Goal: Transaction & Acquisition: Purchase product/service

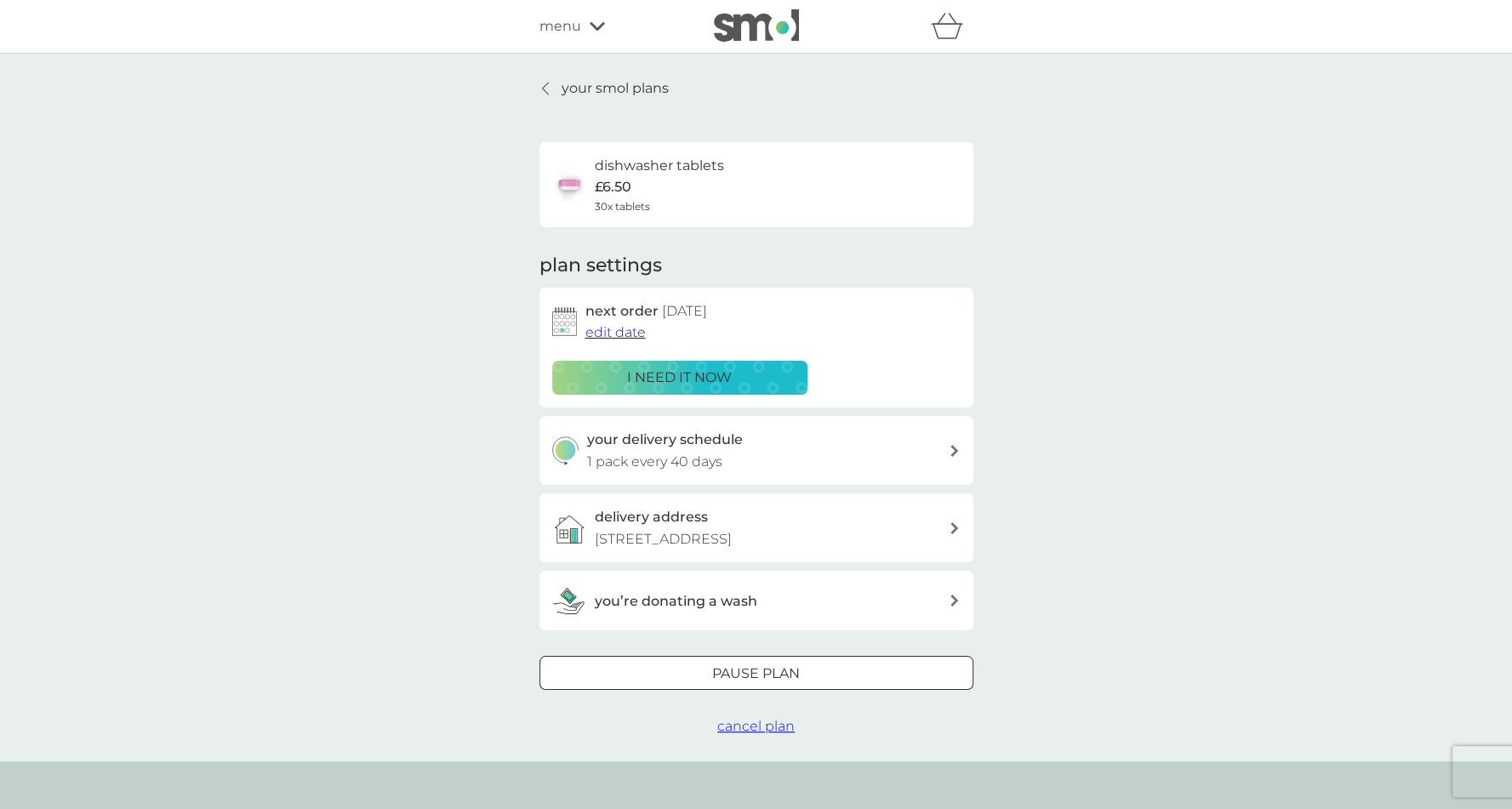
click at [599, 91] on p "your smol plans" at bounding box center [615, 88] width 107 height 22
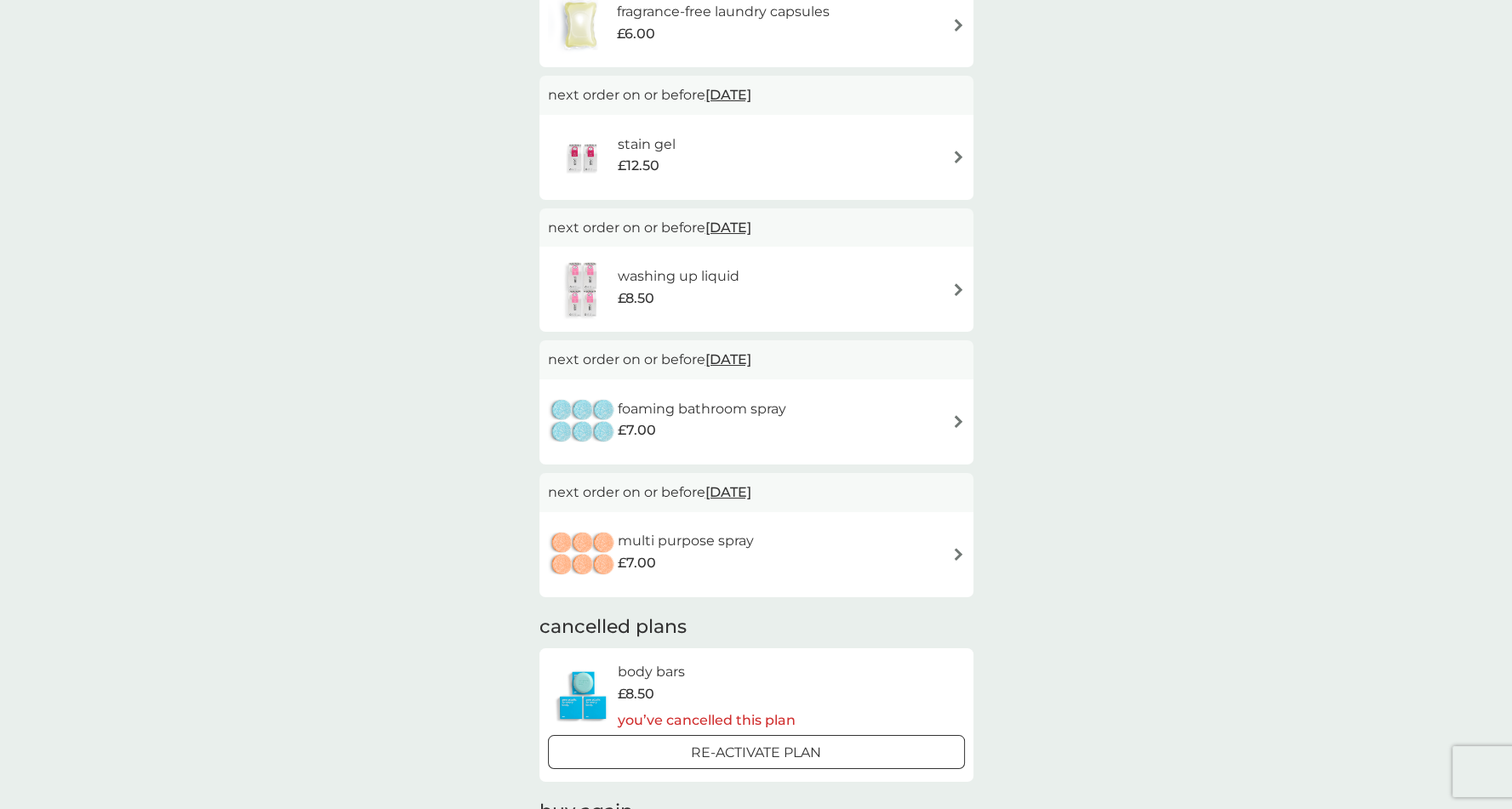
scroll to position [531, 0]
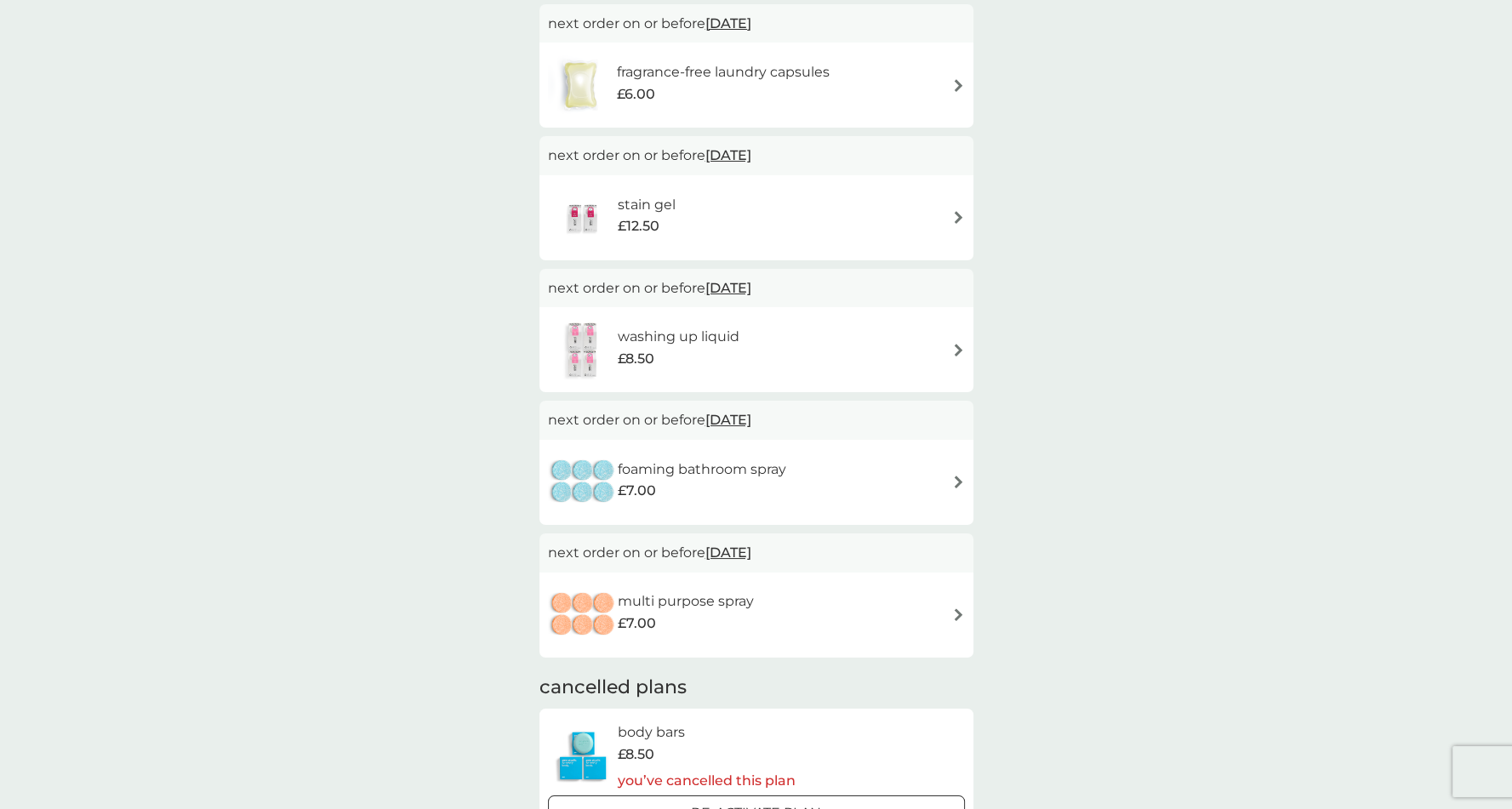
click at [898, 359] on div "washing up liquid £8.50" at bounding box center [756, 350] width 417 height 59
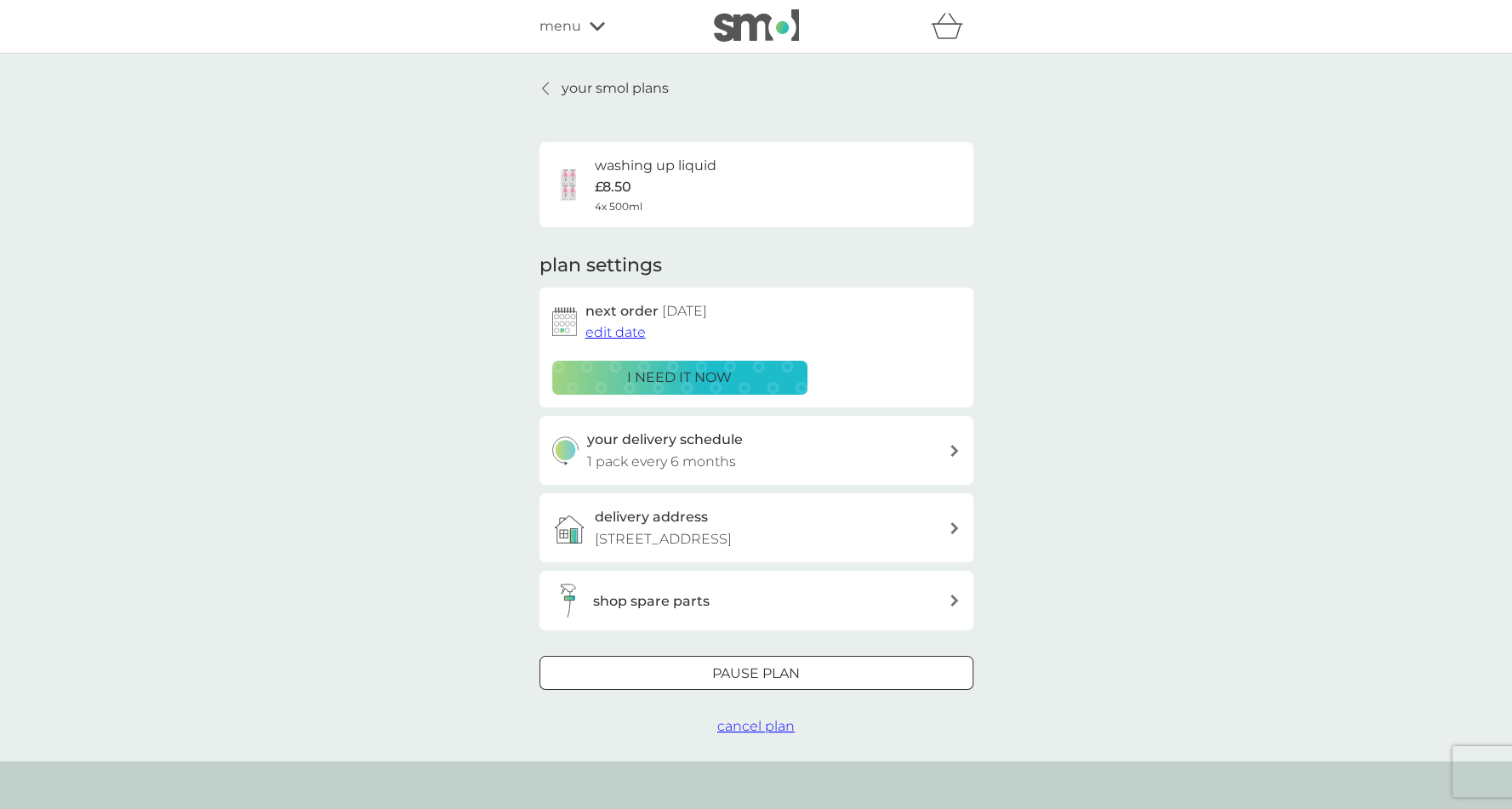
click at [718, 604] on div "shop spare parts" at bounding box center [770, 601] width 355 height 22
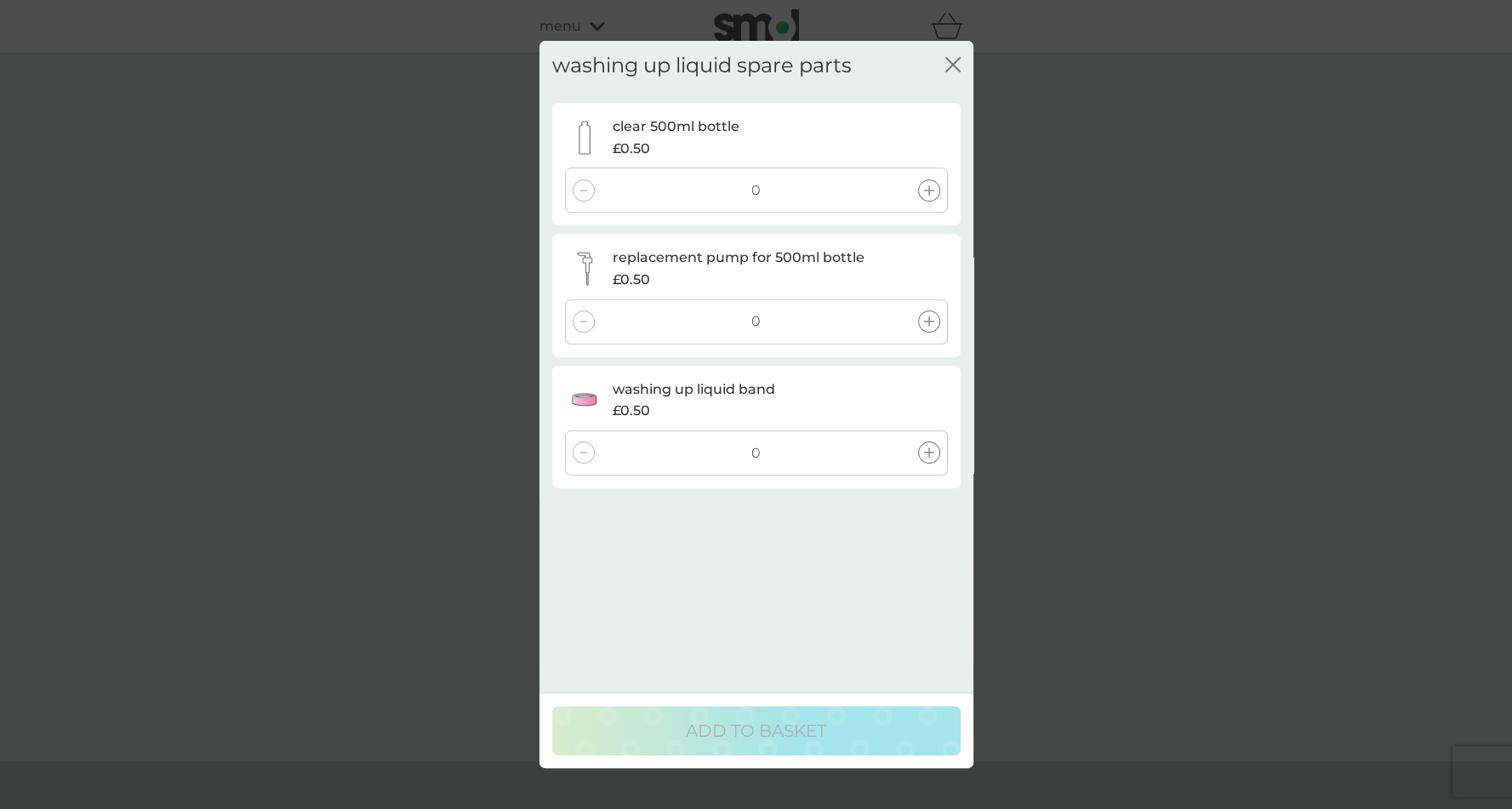
click at [933, 315] on div at bounding box center [928, 321] width 22 height 22
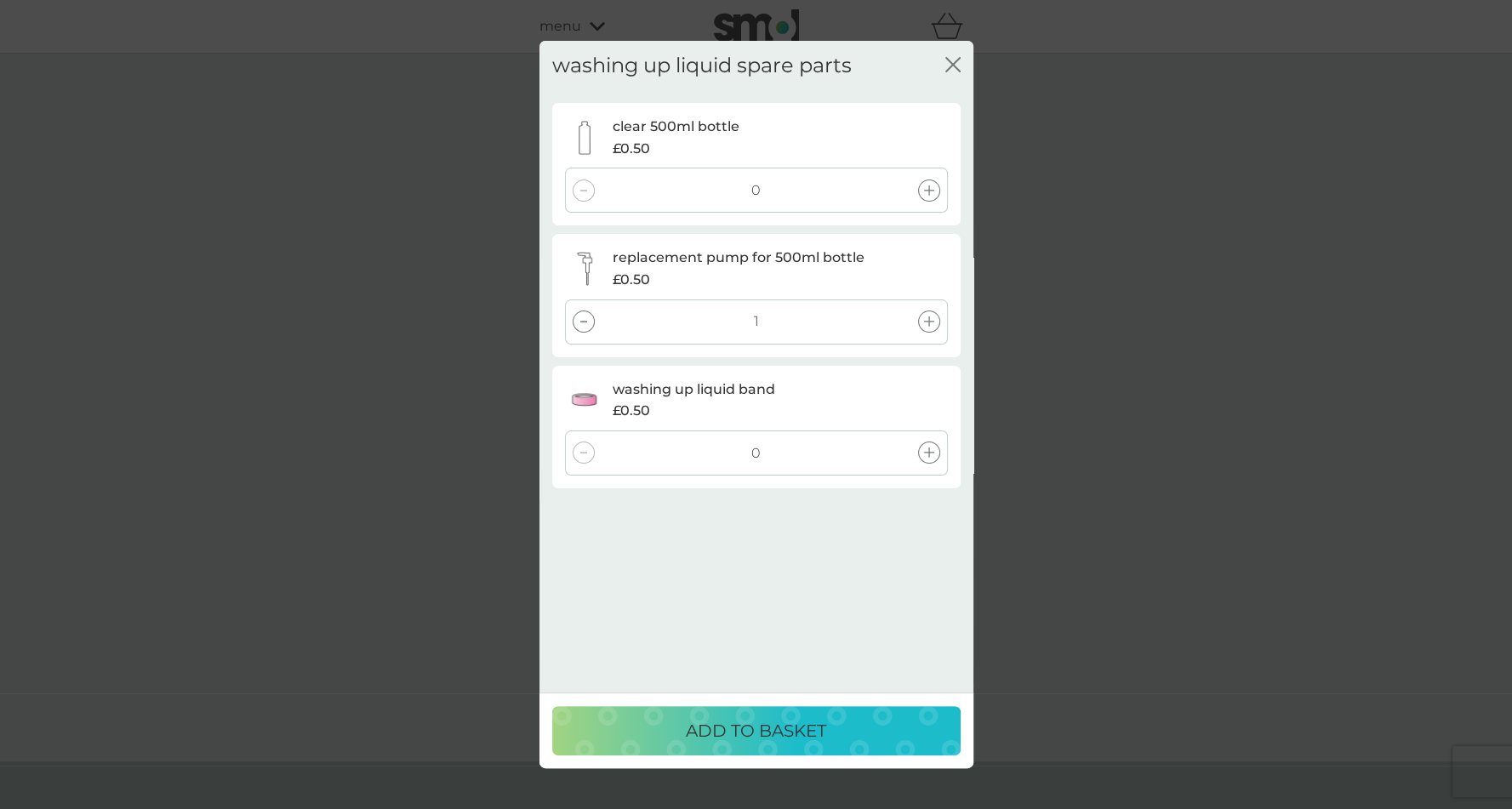
click at [929, 196] on div at bounding box center [928, 190] width 22 height 22
click at [683, 722] on div "ADD TO BASKET" at bounding box center [756, 731] width 375 height 27
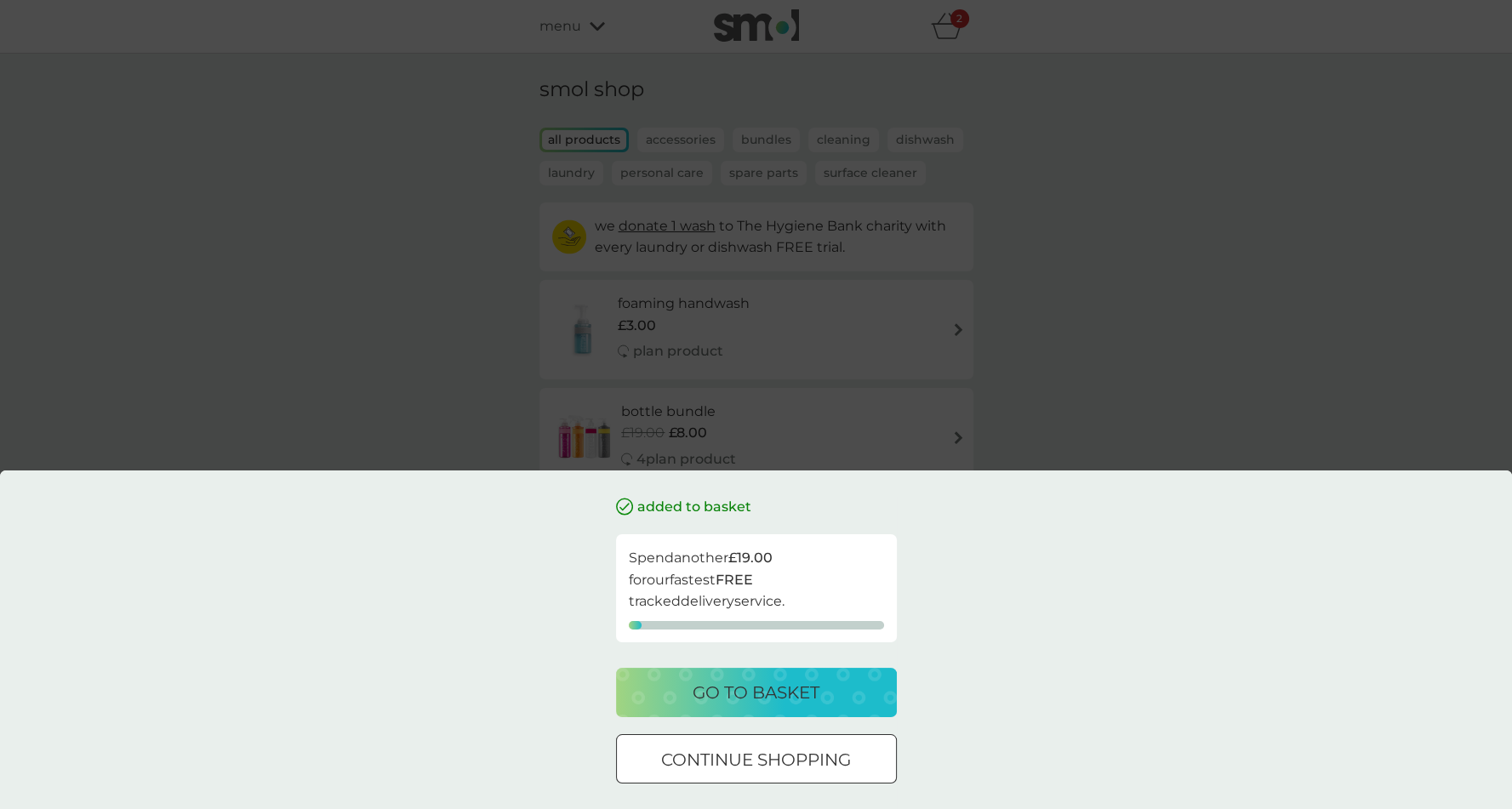
click at [1065, 418] on div "added to basket Spend another £19.00 for our fastest FREE tracked delivery serv…" at bounding box center [756, 404] width 1512 height 809
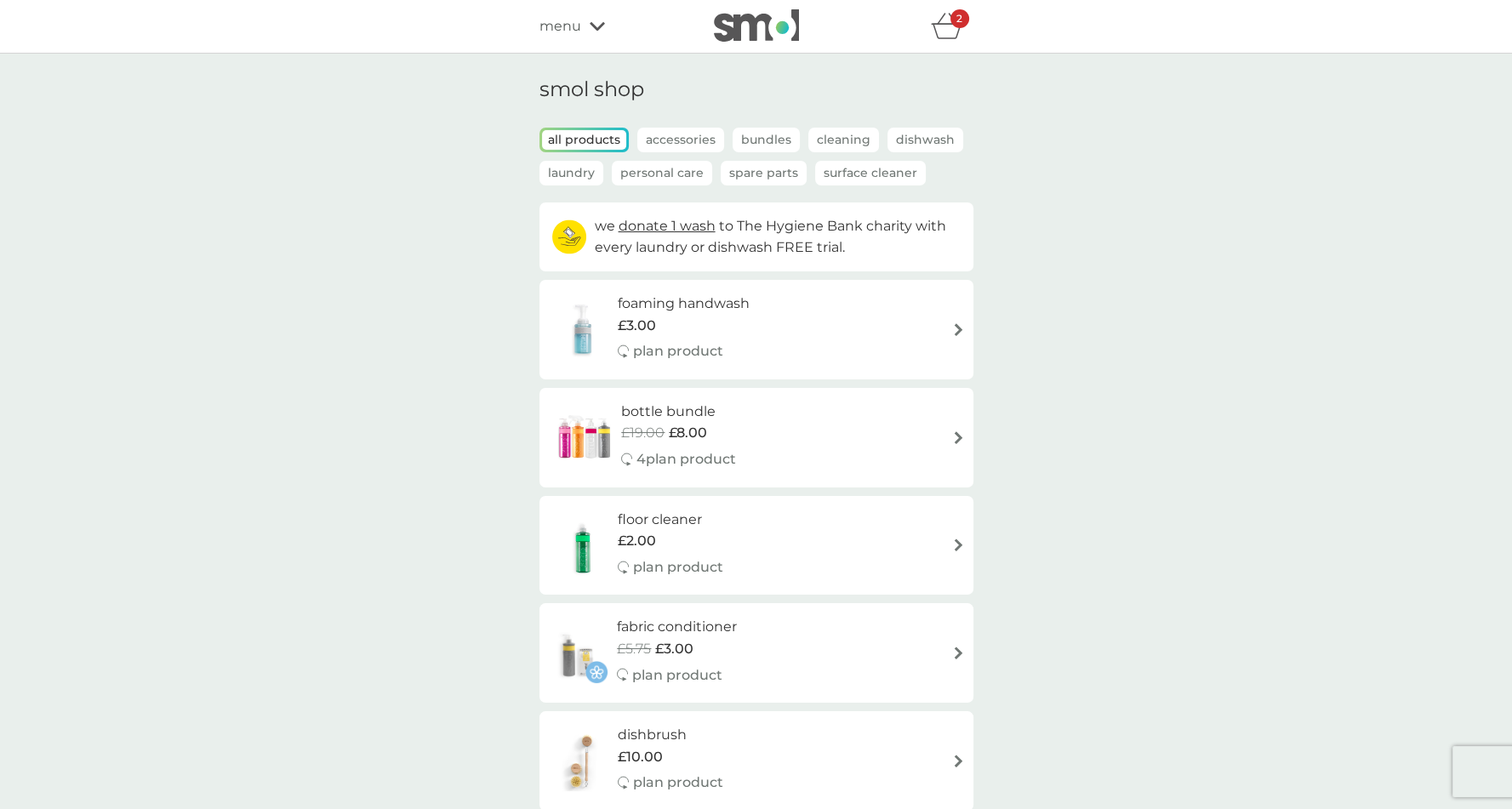
click at [834, 149] on p "Cleaning" at bounding box center [844, 140] width 71 height 25
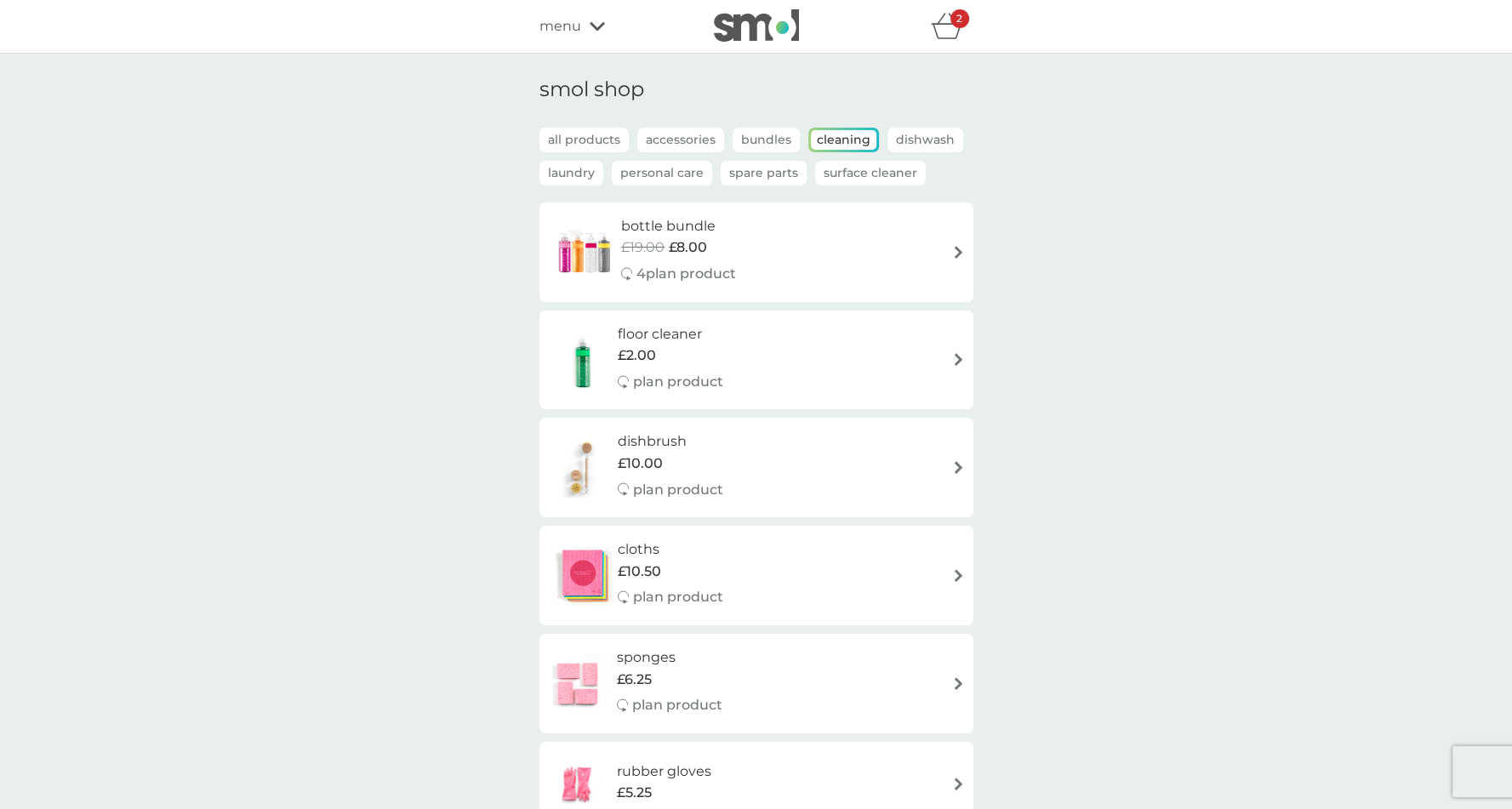
click at [880, 177] on p "Surface Cleaner" at bounding box center [870, 173] width 110 height 25
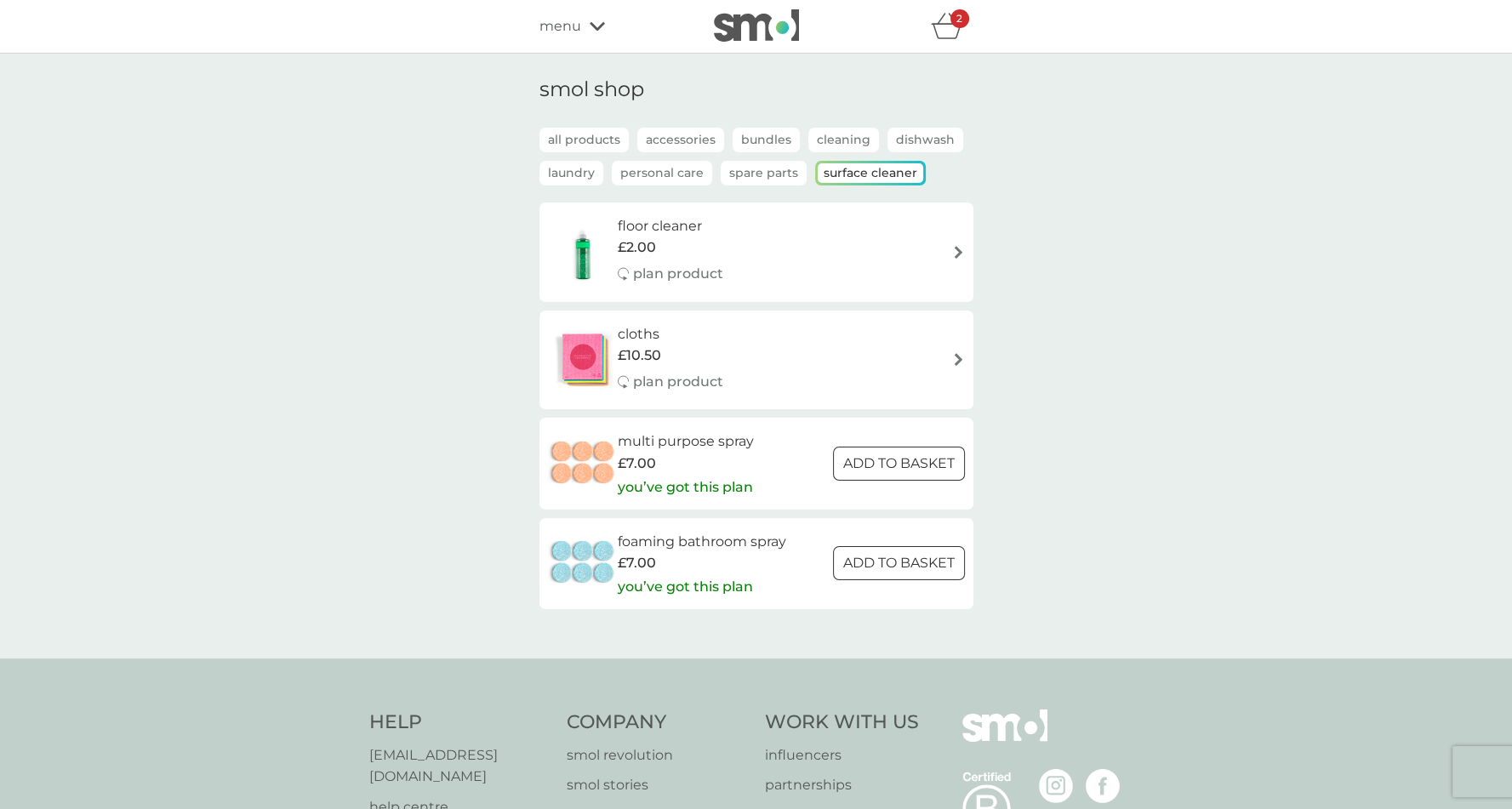
click at [630, 550] on h6 "foaming bathroom spray" at bounding box center [702, 542] width 169 height 22
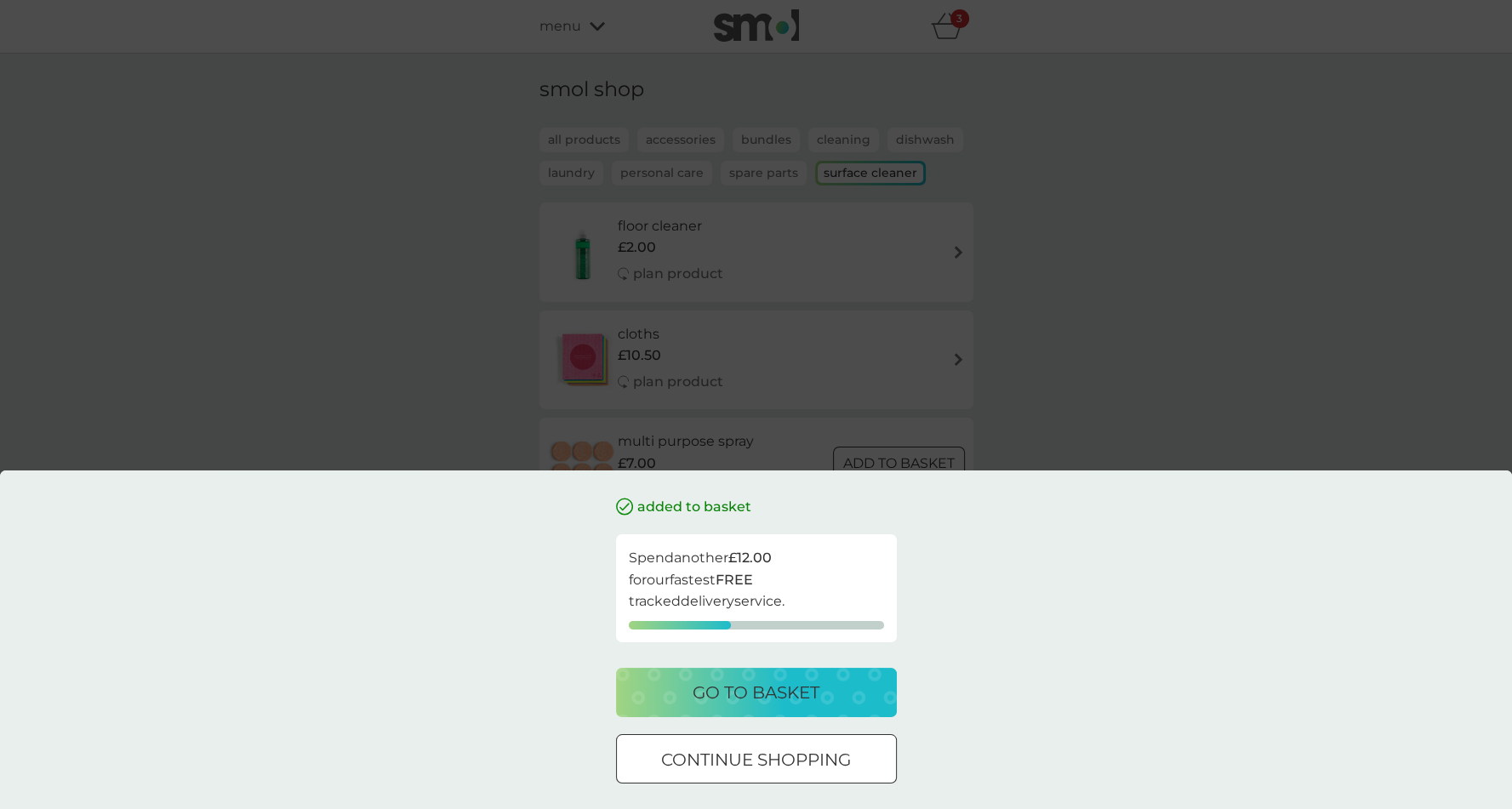
click at [476, 414] on div "added to basket Spend another £12.00 for our fastest FREE tracked delivery serv…" at bounding box center [756, 404] width 1512 height 809
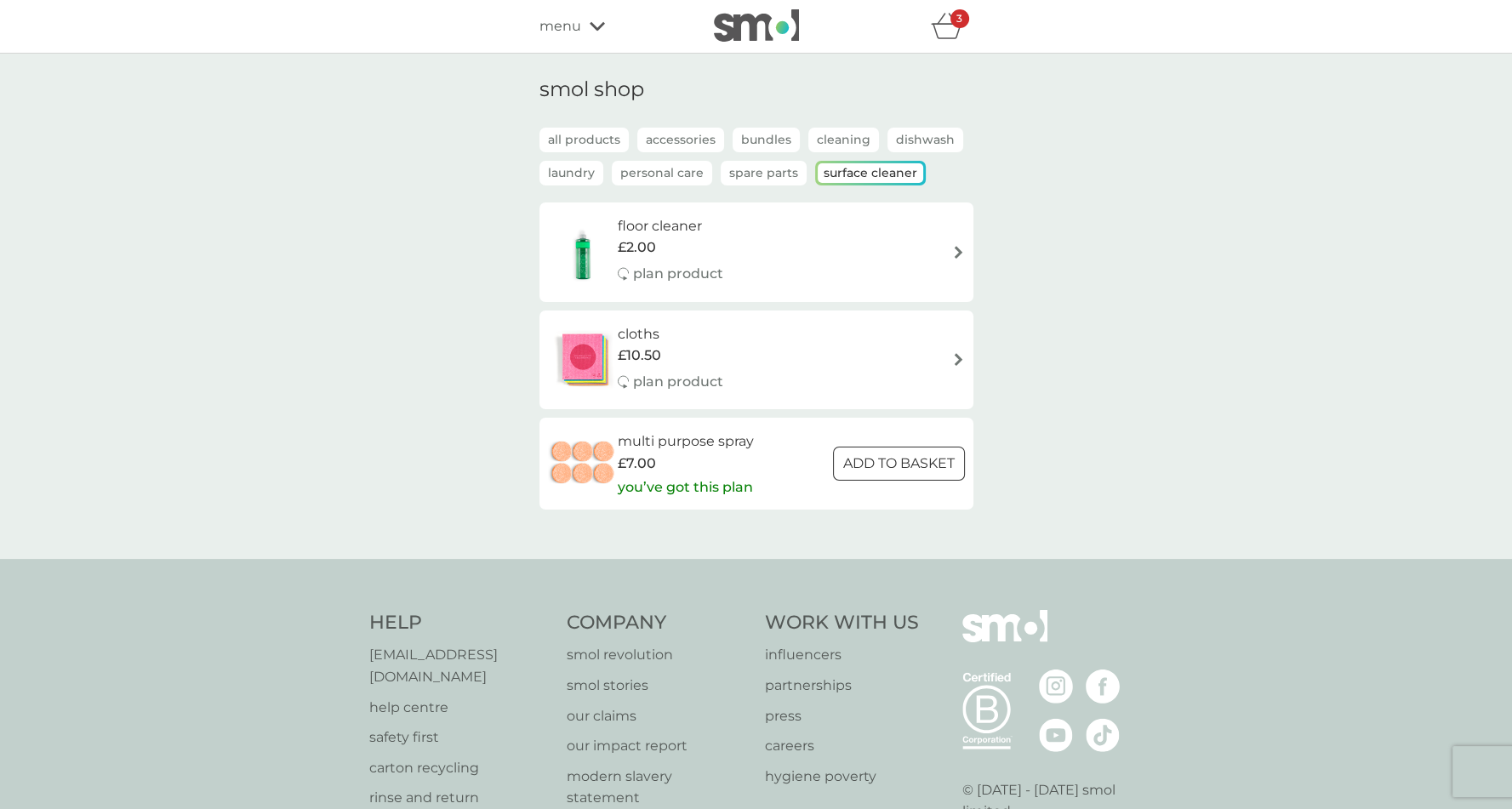
click at [588, 32] on div "menu" at bounding box center [611, 26] width 145 height 22
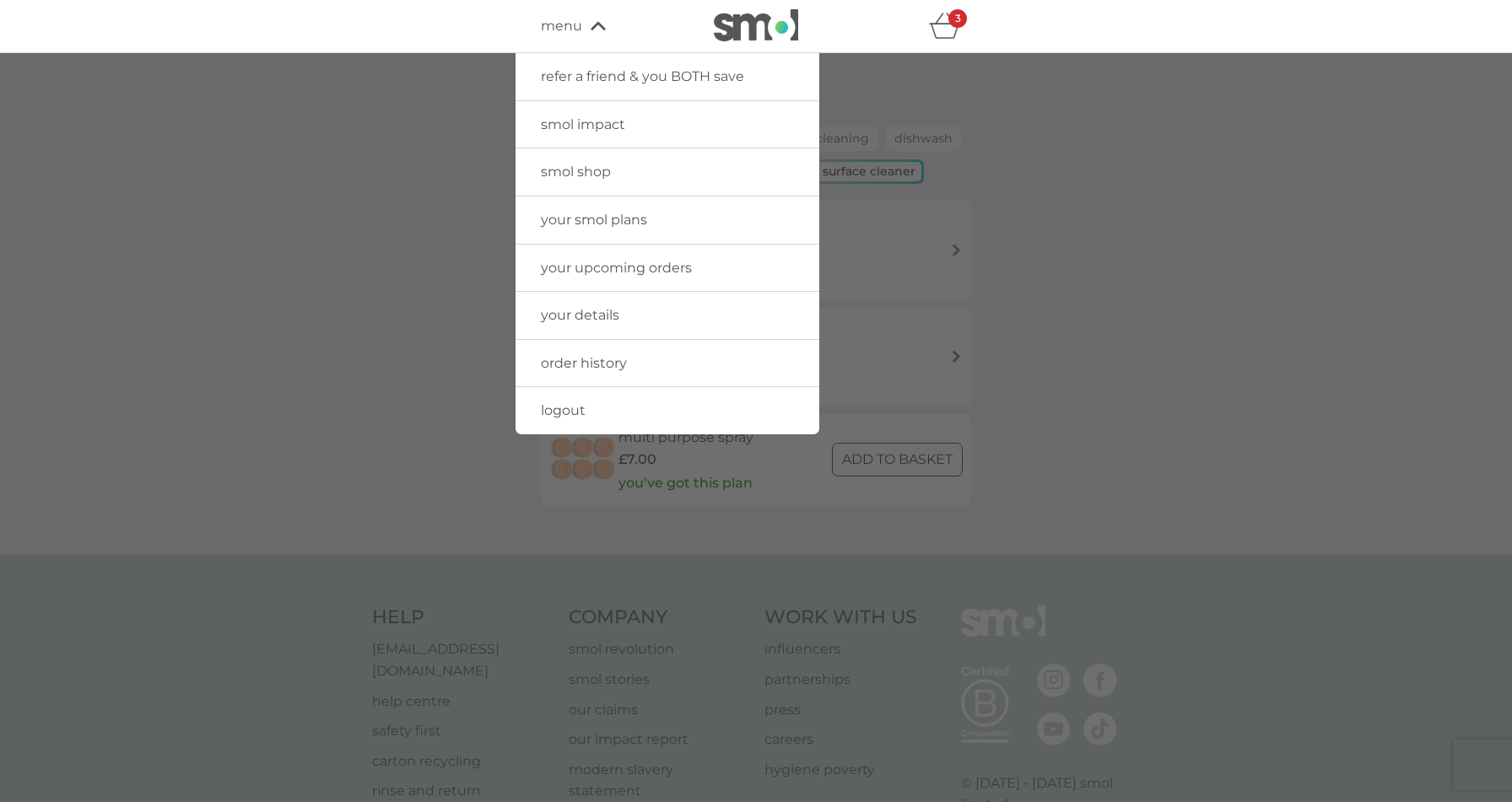
click at [606, 229] on link "your smol plans" at bounding box center [668, 220] width 304 height 48
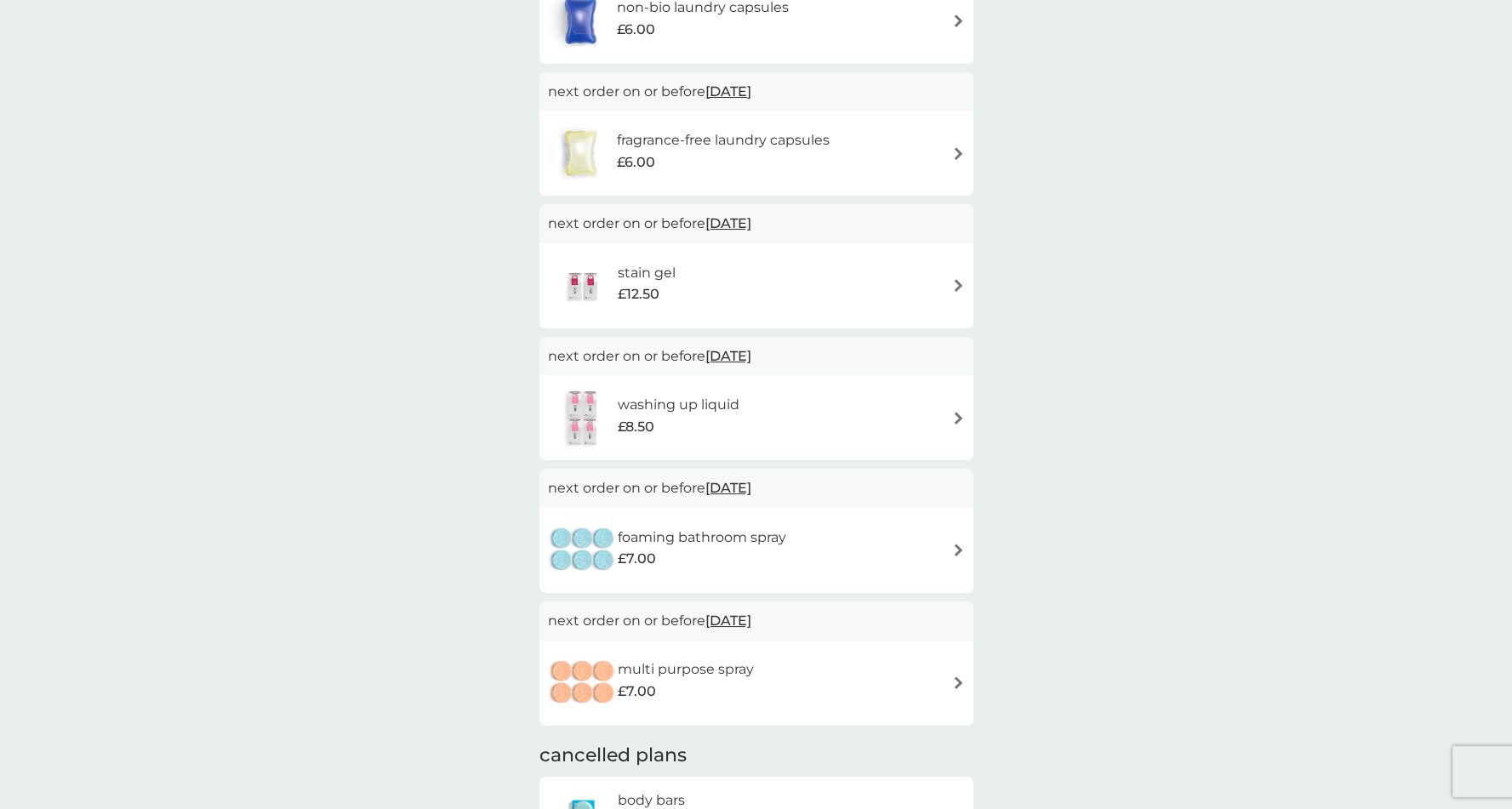
scroll to position [463, 0]
click at [908, 543] on div "foaming bathroom spray £7.00" at bounding box center [756, 550] width 417 height 59
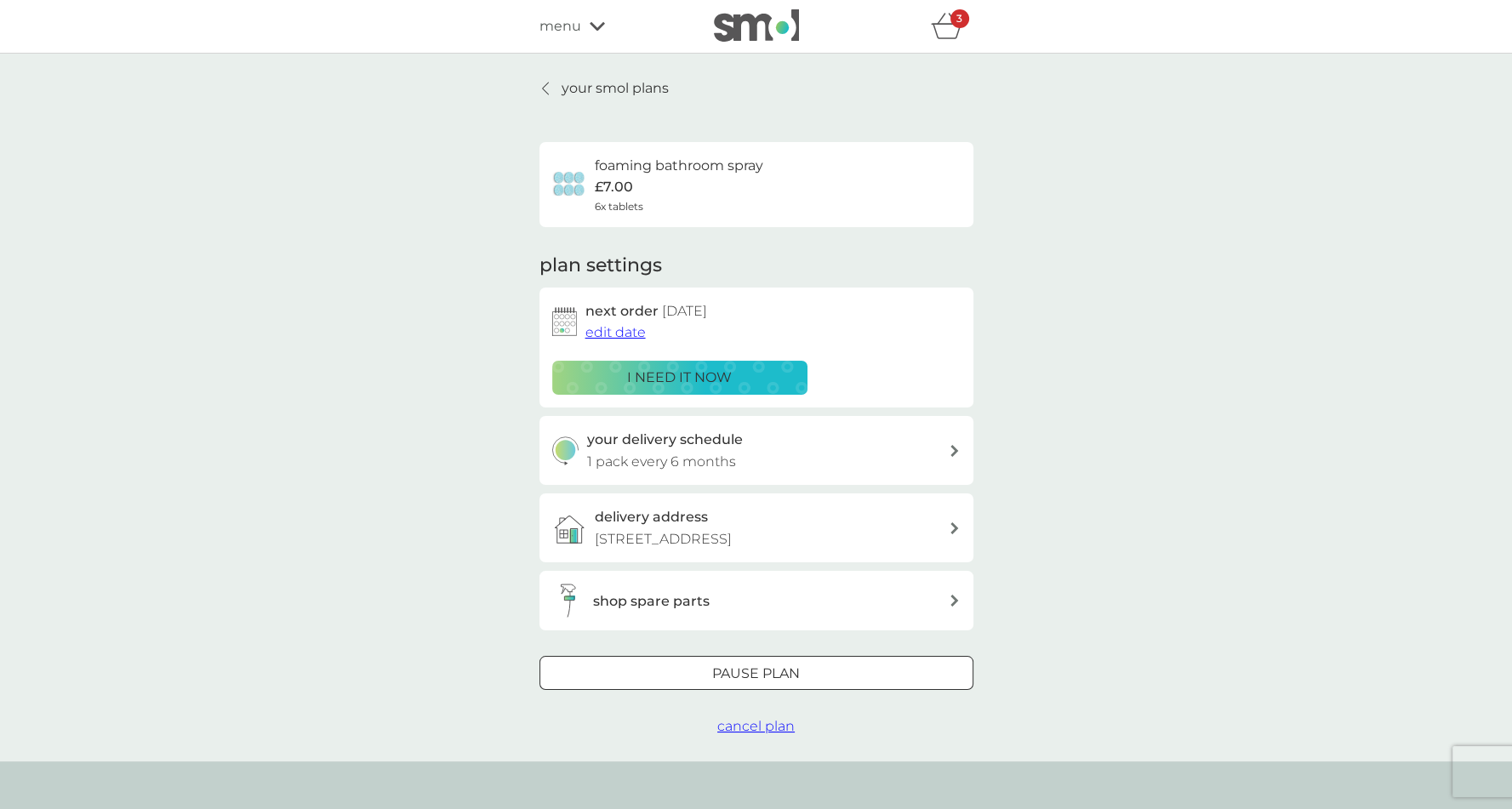
click at [902, 585] on div "shop spare parts" at bounding box center [750, 601] width 397 height 35
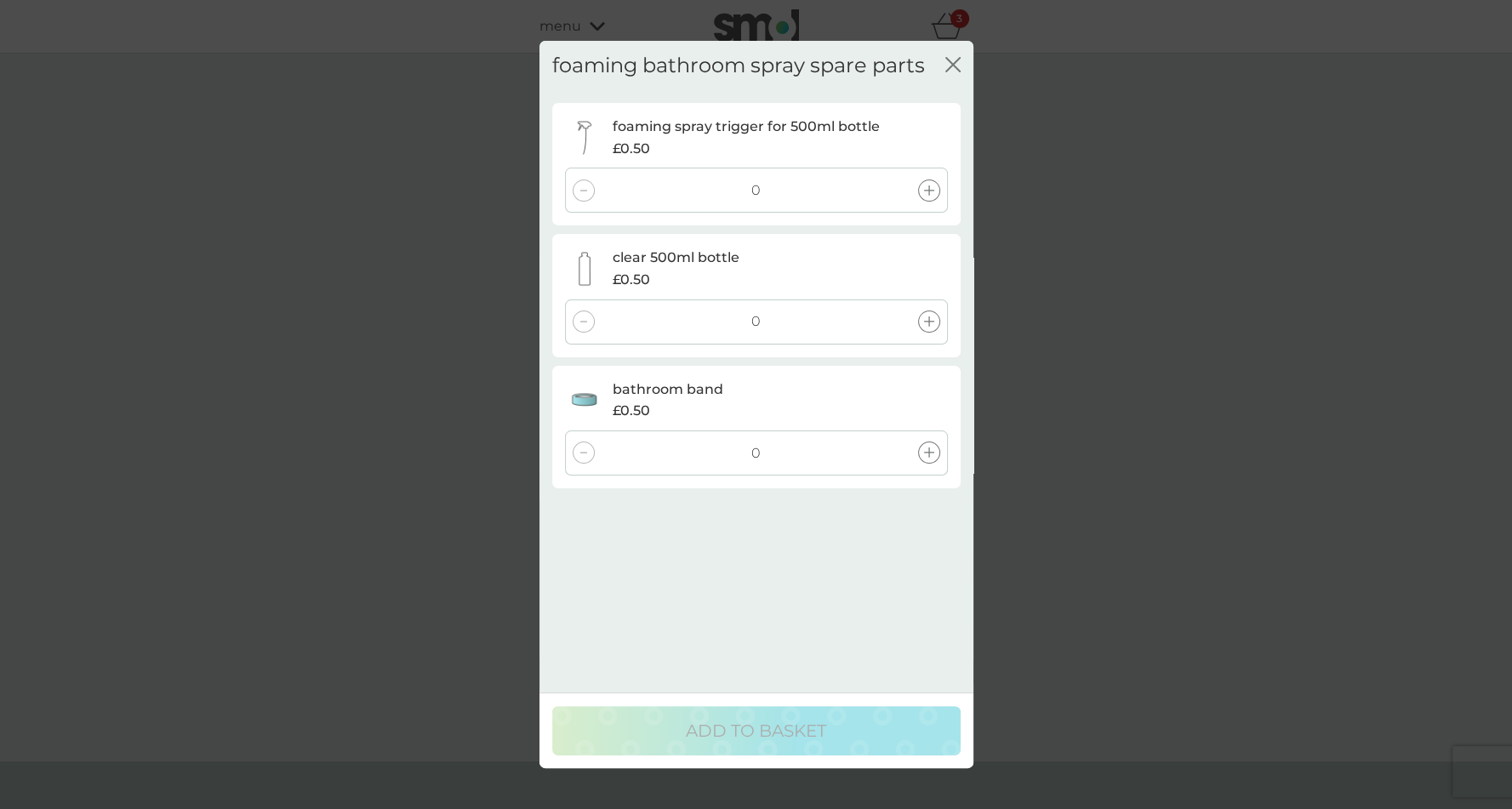
click at [928, 326] on icon at bounding box center [928, 321] width 11 height 11
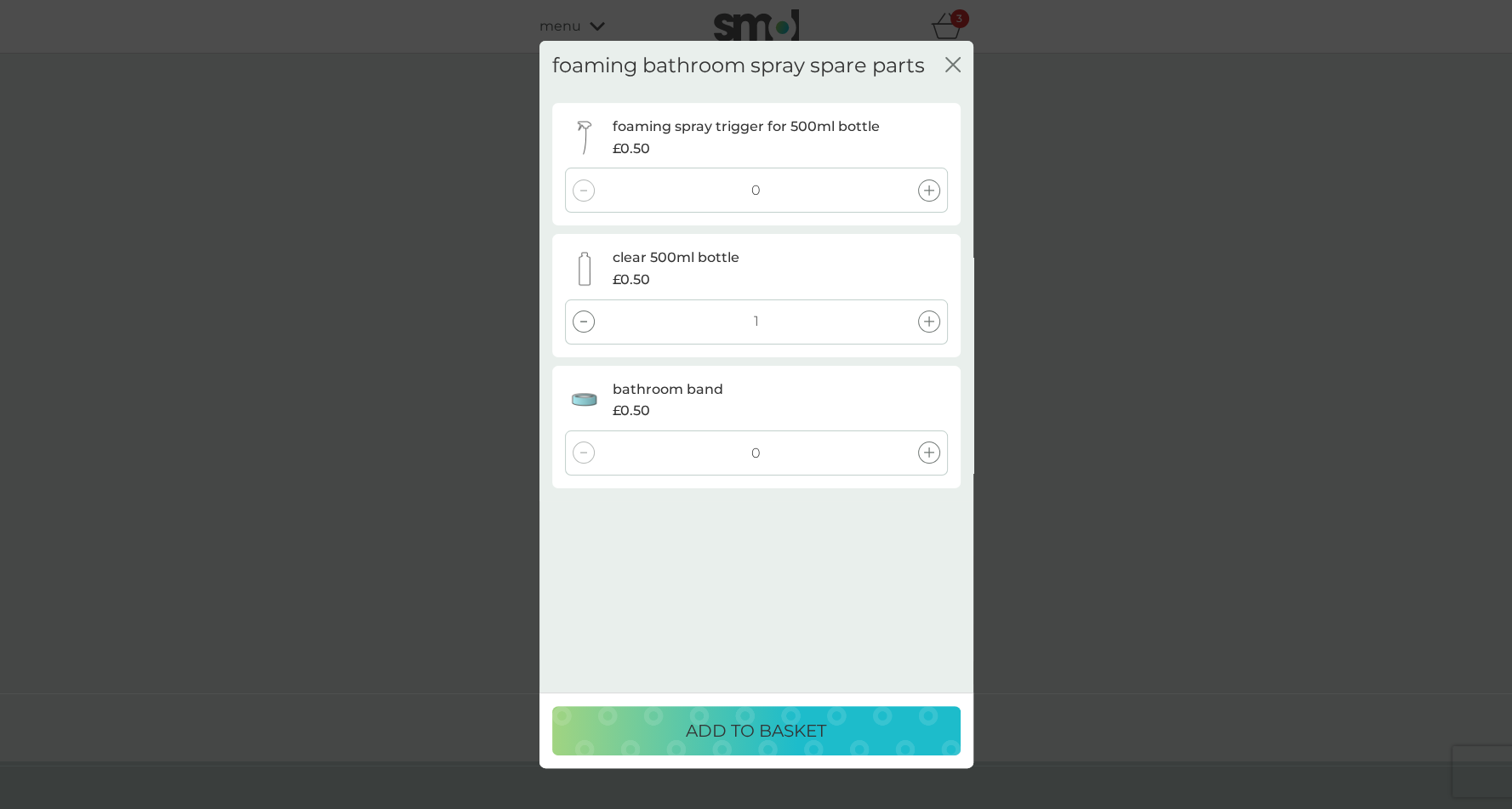
click at [932, 196] on div at bounding box center [928, 190] width 22 height 22
click at [756, 722] on p "ADD TO BASKET" at bounding box center [756, 731] width 141 height 27
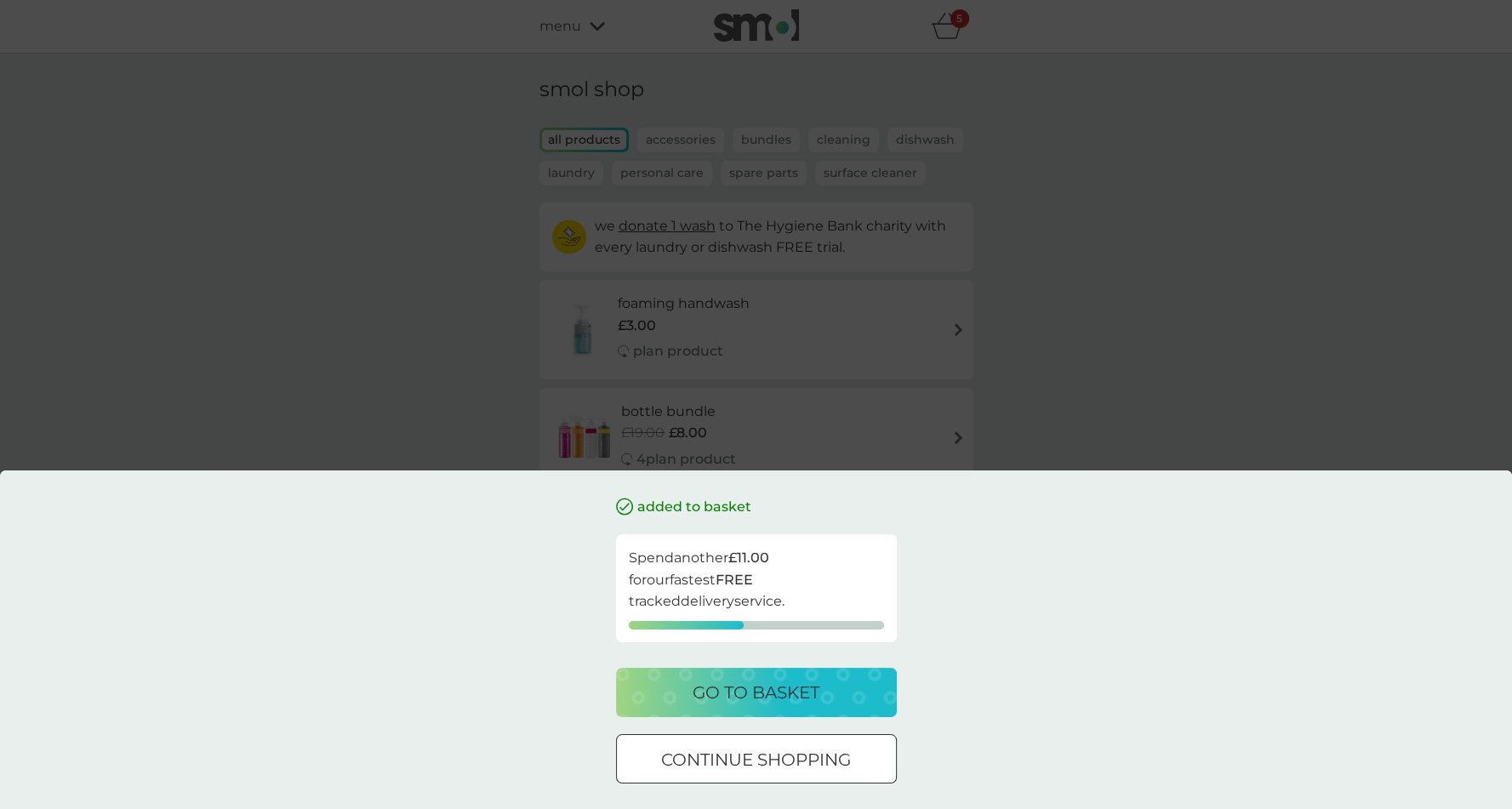
click at [789, 697] on p "go to basket" at bounding box center [756, 693] width 126 height 27
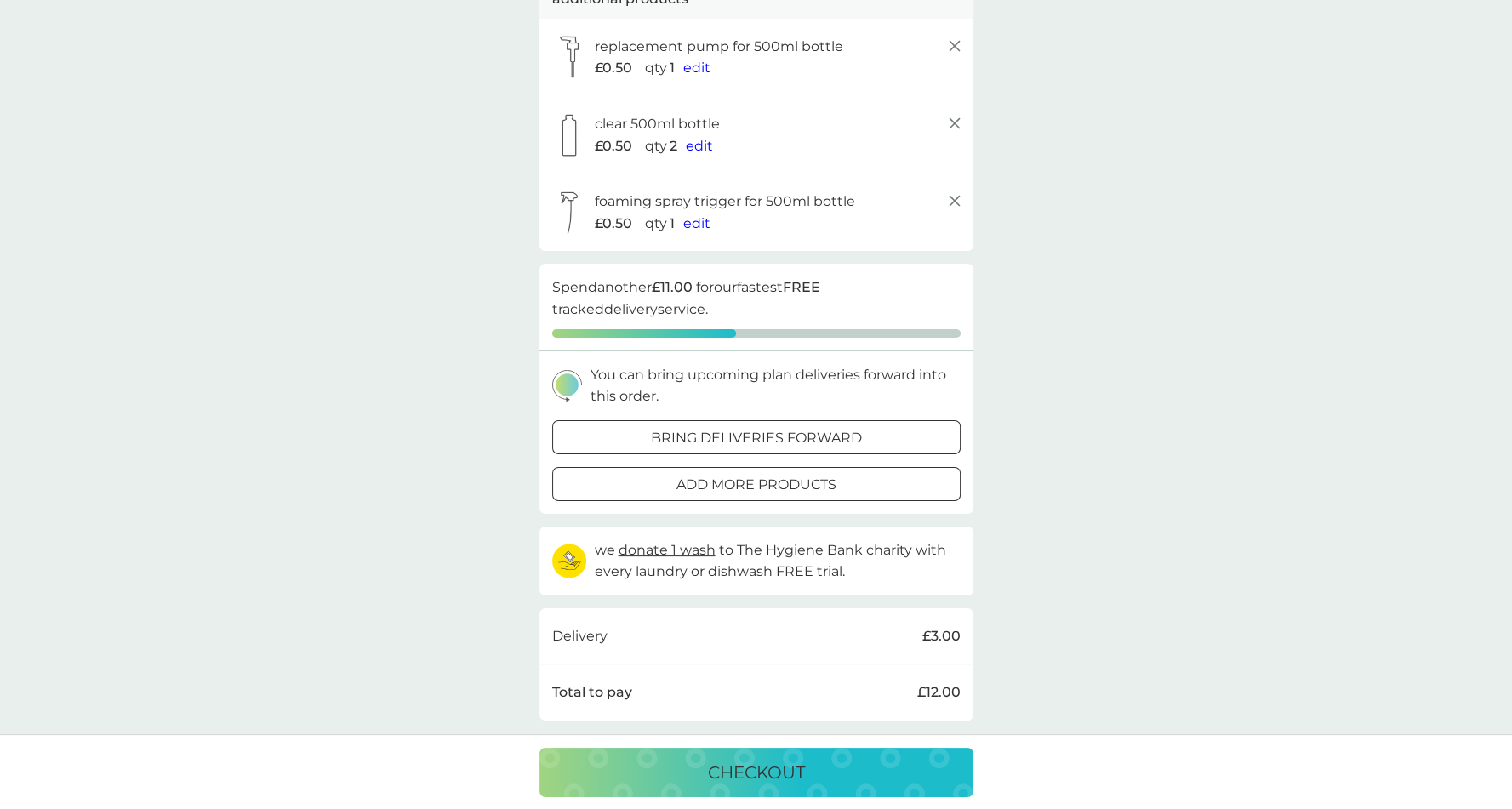
scroll to position [305, 0]
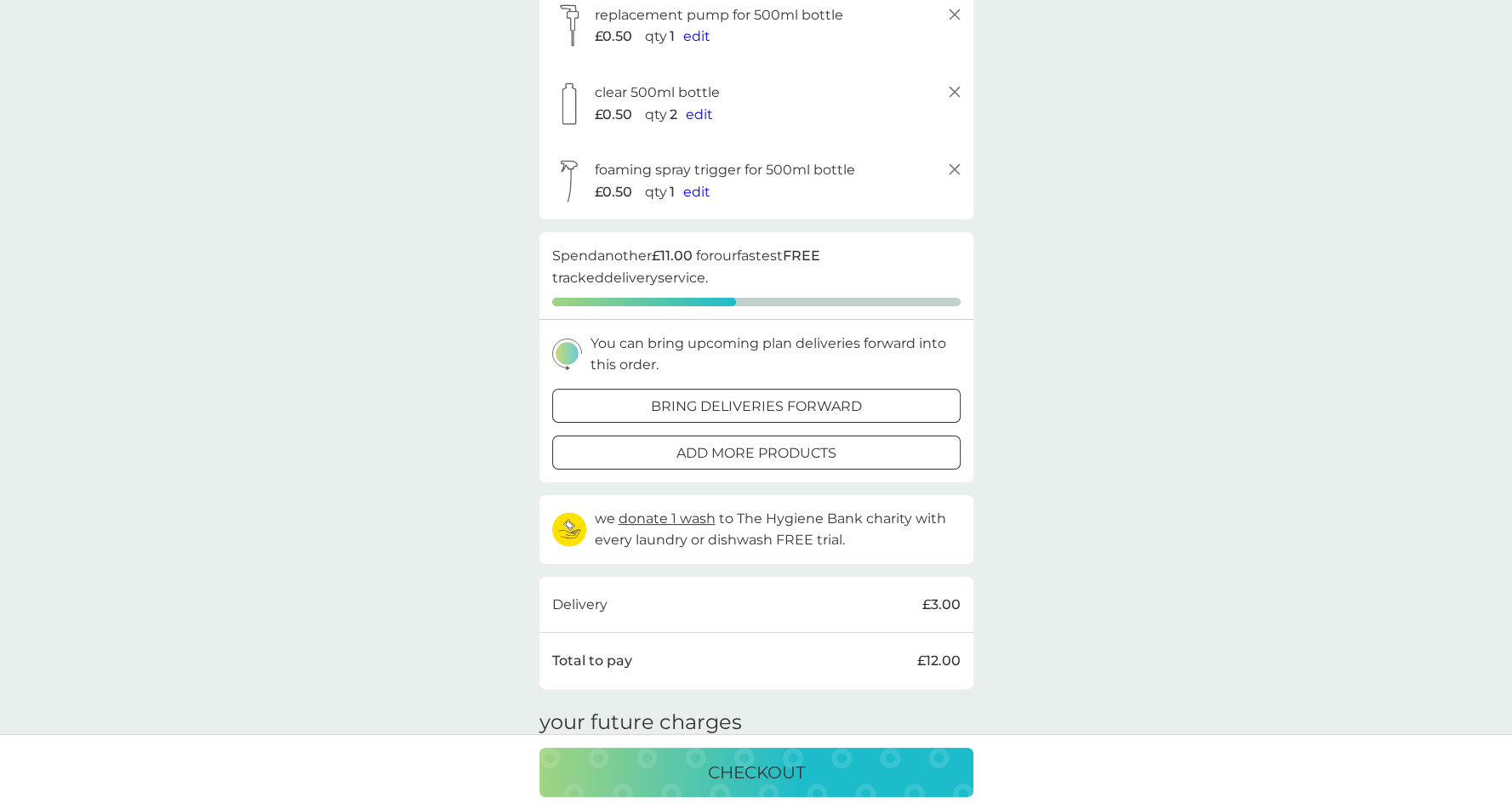
click at [794, 406] on p "bring deliveries forward" at bounding box center [756, 406] width 211 height 22
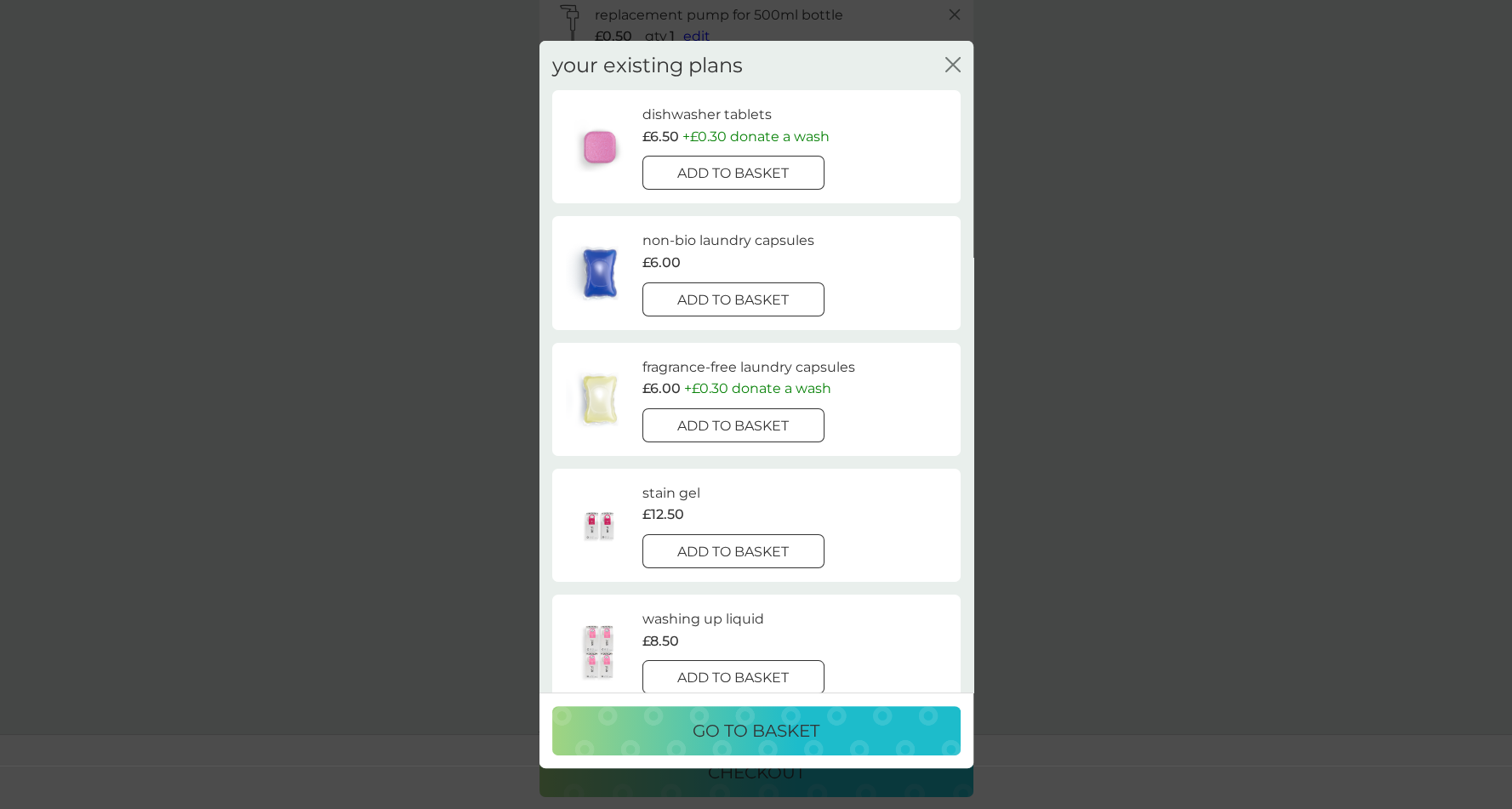
scroll to position [81, 0]
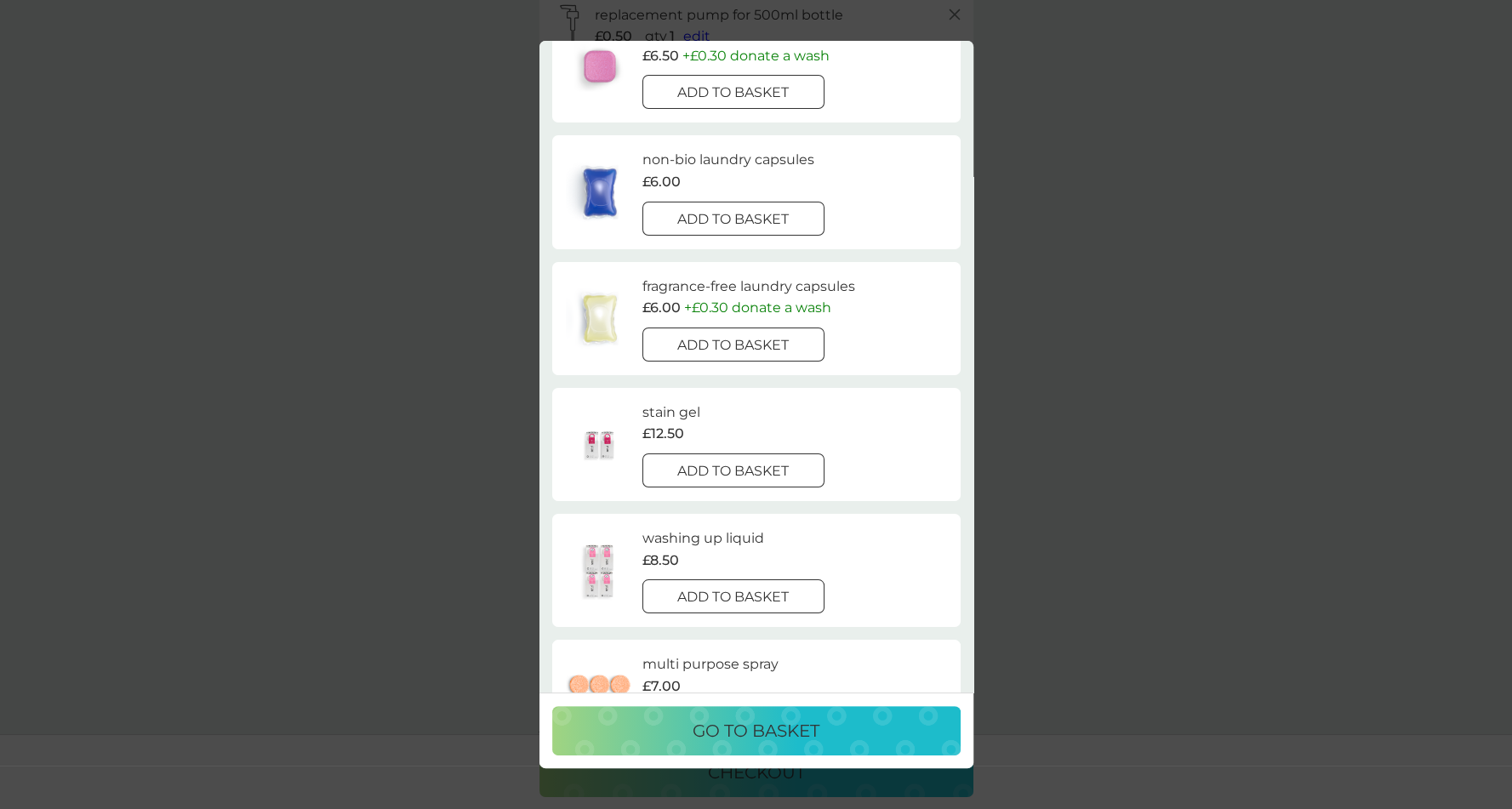
click at [752, 589] on div at bounding box center [733, 597] width 61 height 18
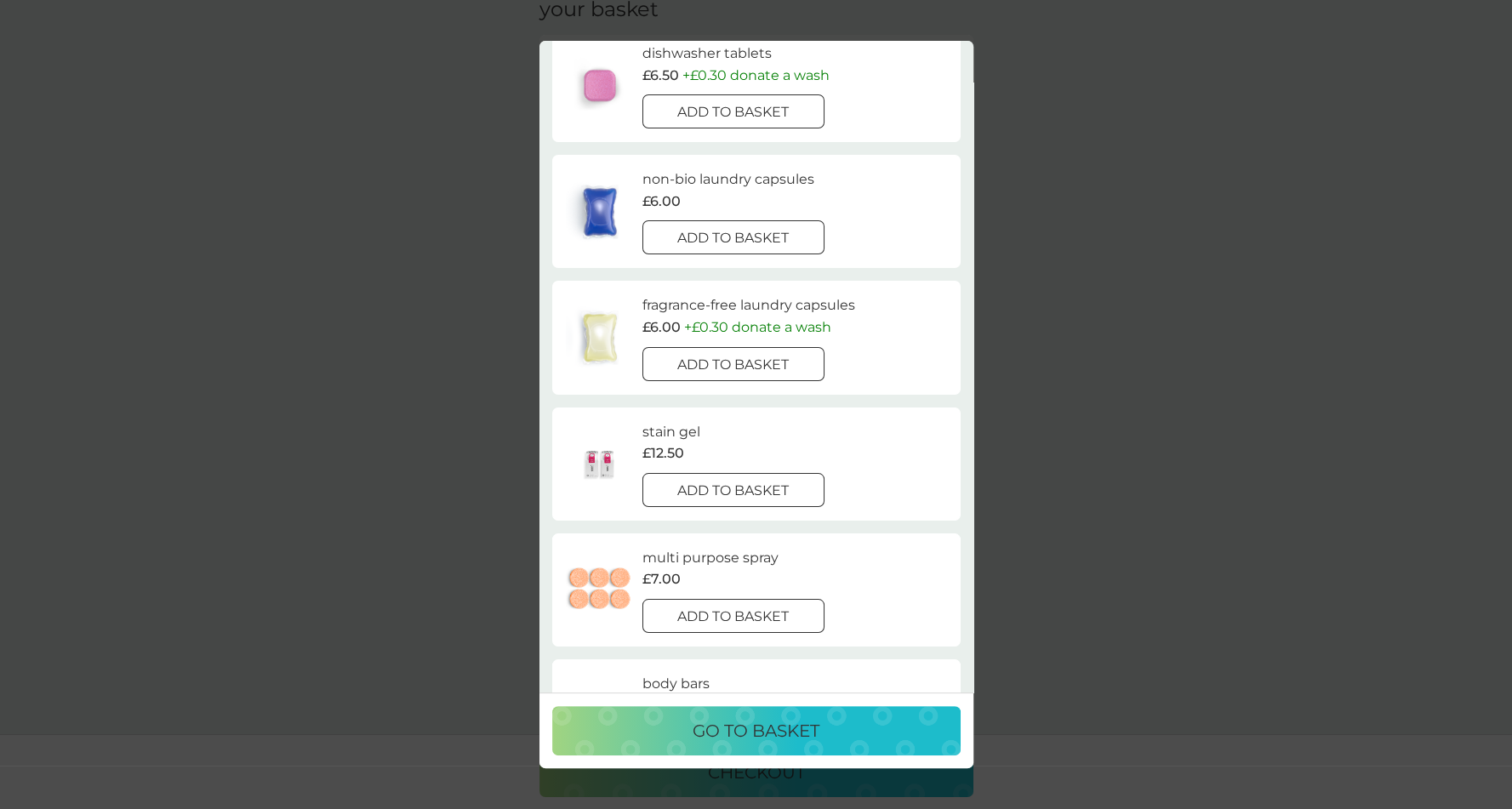
scroll to position [180, 0]
click at [486, 534] on div "your existing plans close washing up liquid £8.50 added to basket dishwasher ta…" at bounding box center [756, 404] width 1512 height 809
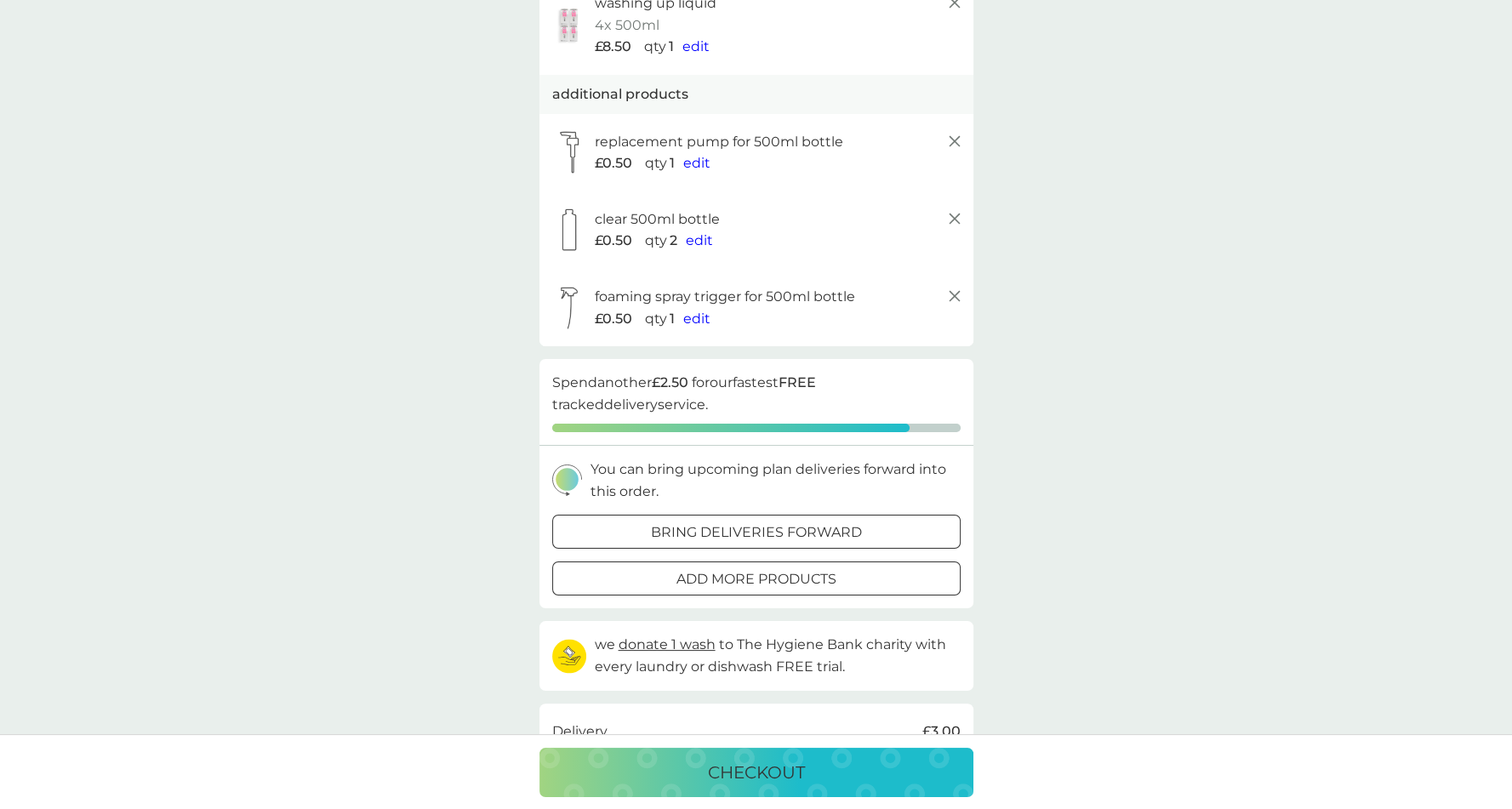
scroll to position [304, 0]
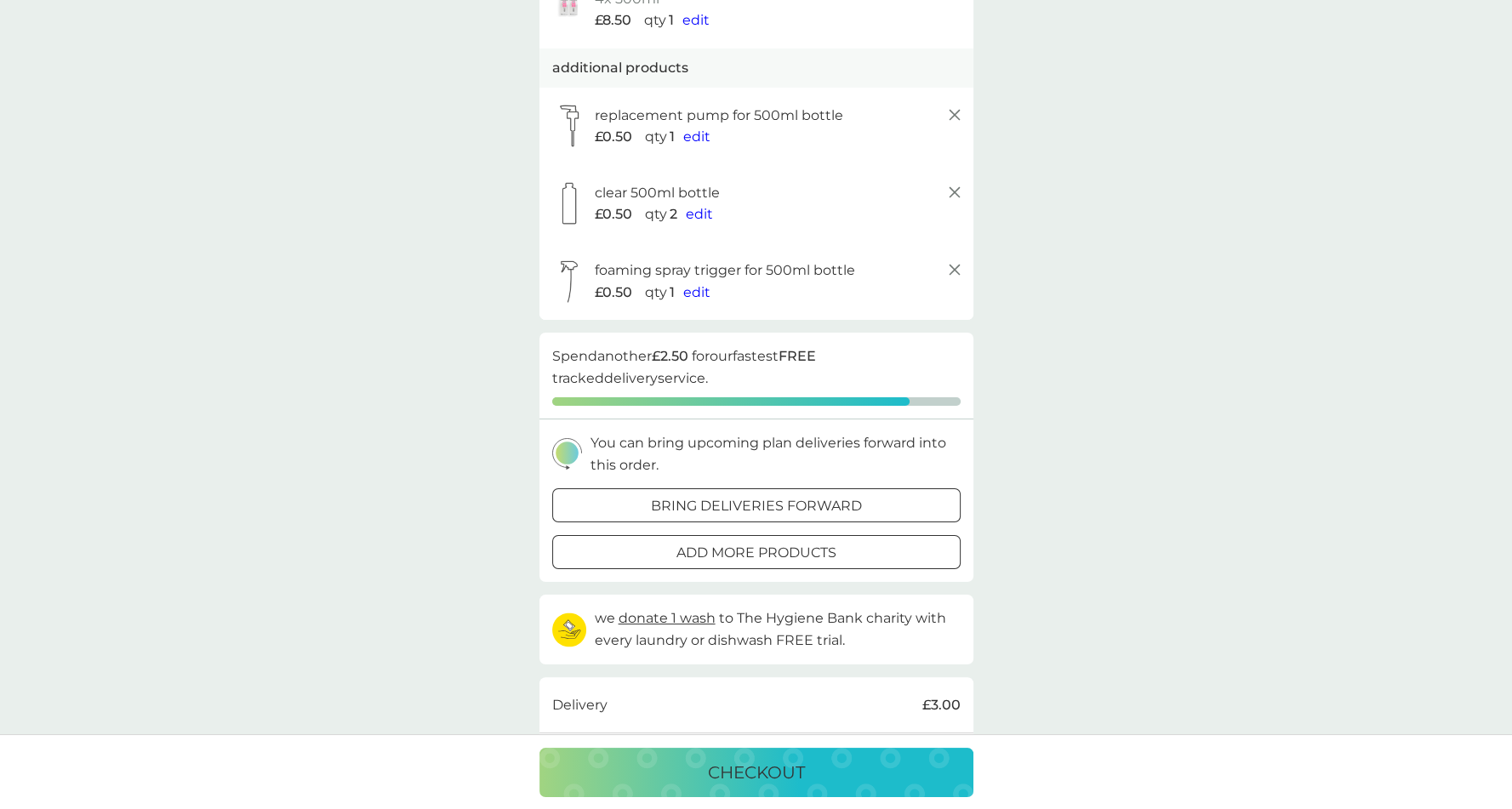
click at [745, 506] on div at bounding box center [756, 506] width 61 height 18
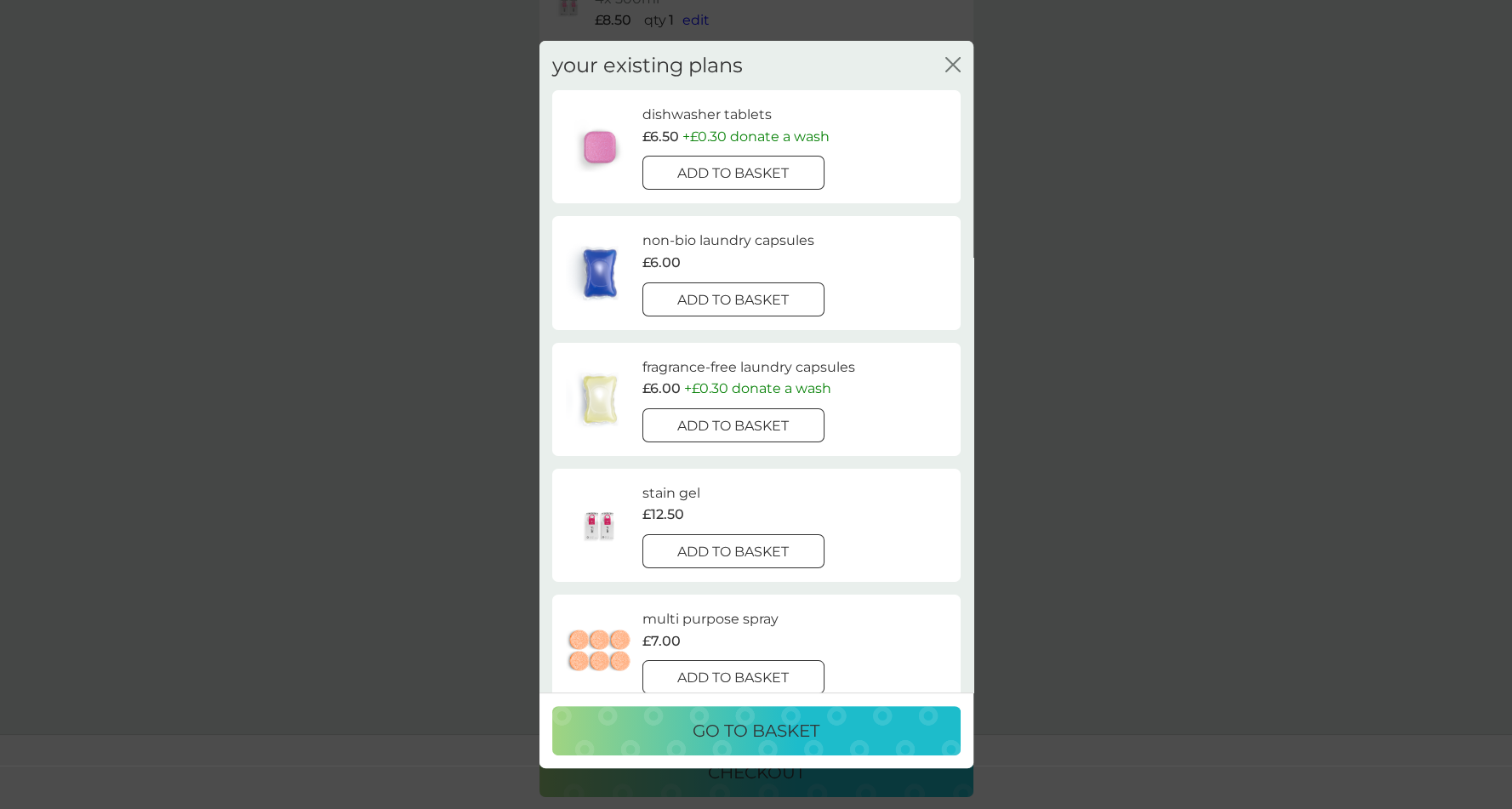
scroll to position [67, 0]
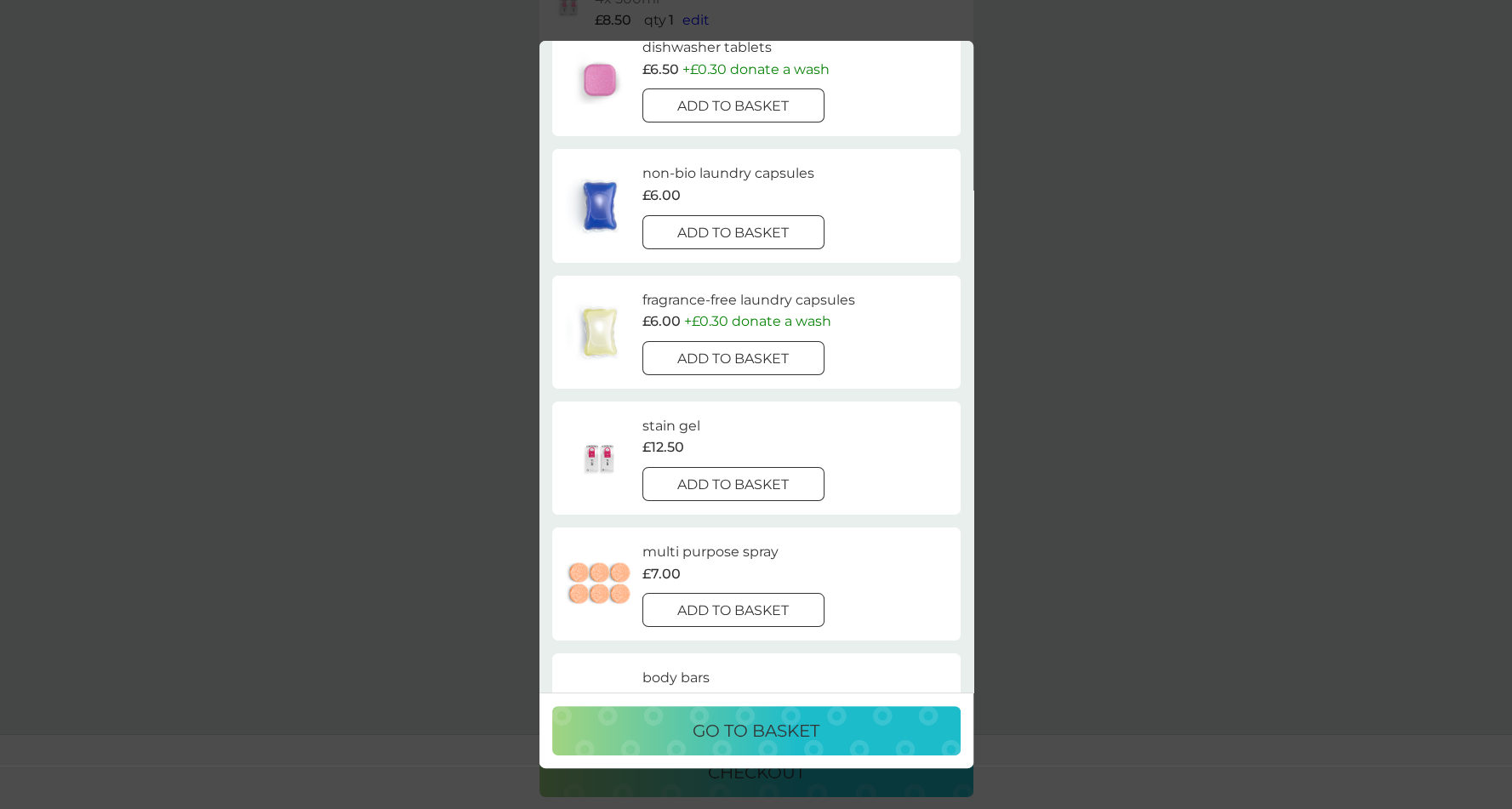
click at [501, 486] on div "your existing plans close dishwasher tablets £6.50 + £0.30 donate a wash add to…" at bounding box center [756, 404] width 1512 height 809
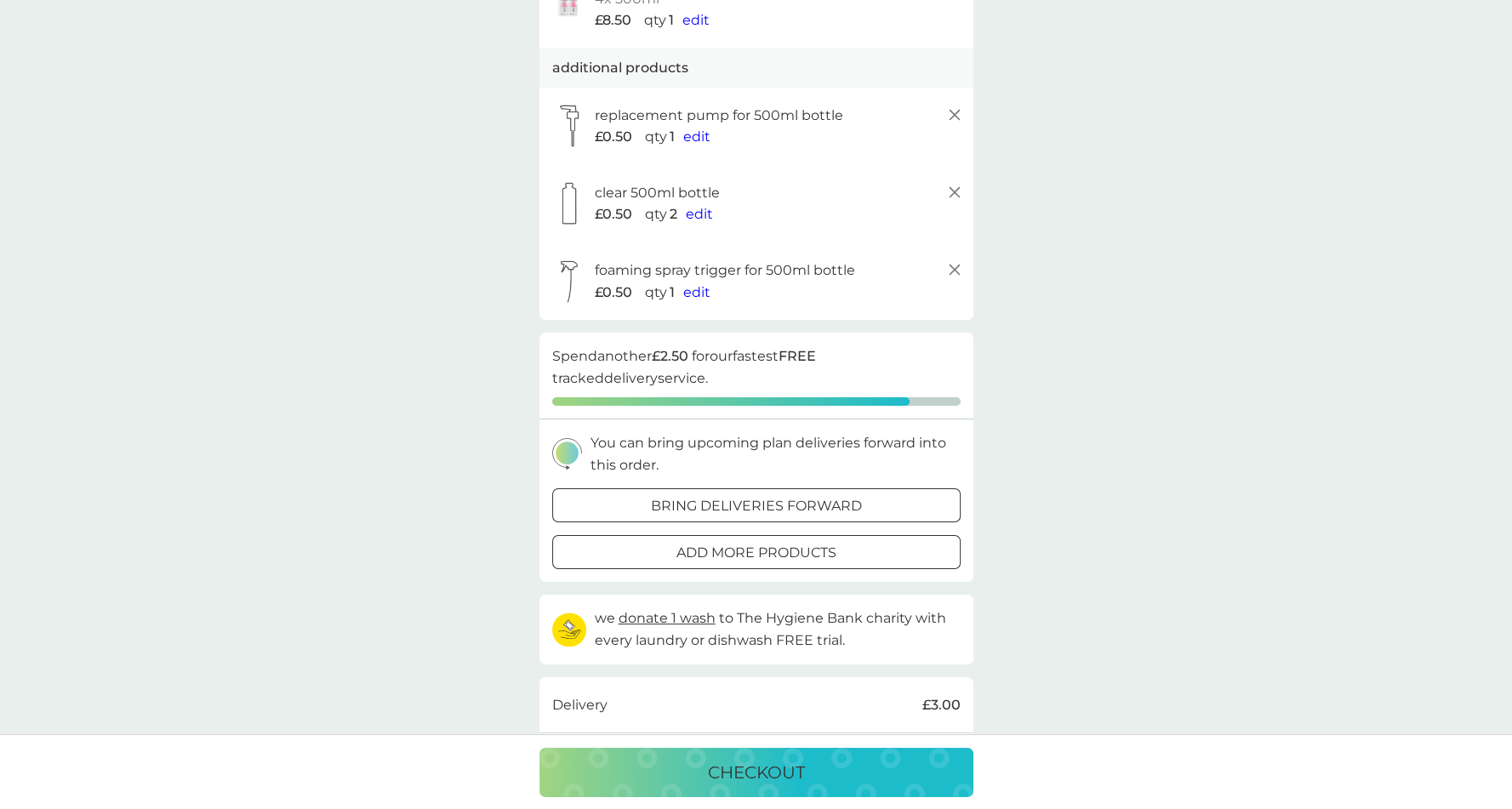
scroll to position [0, 0]
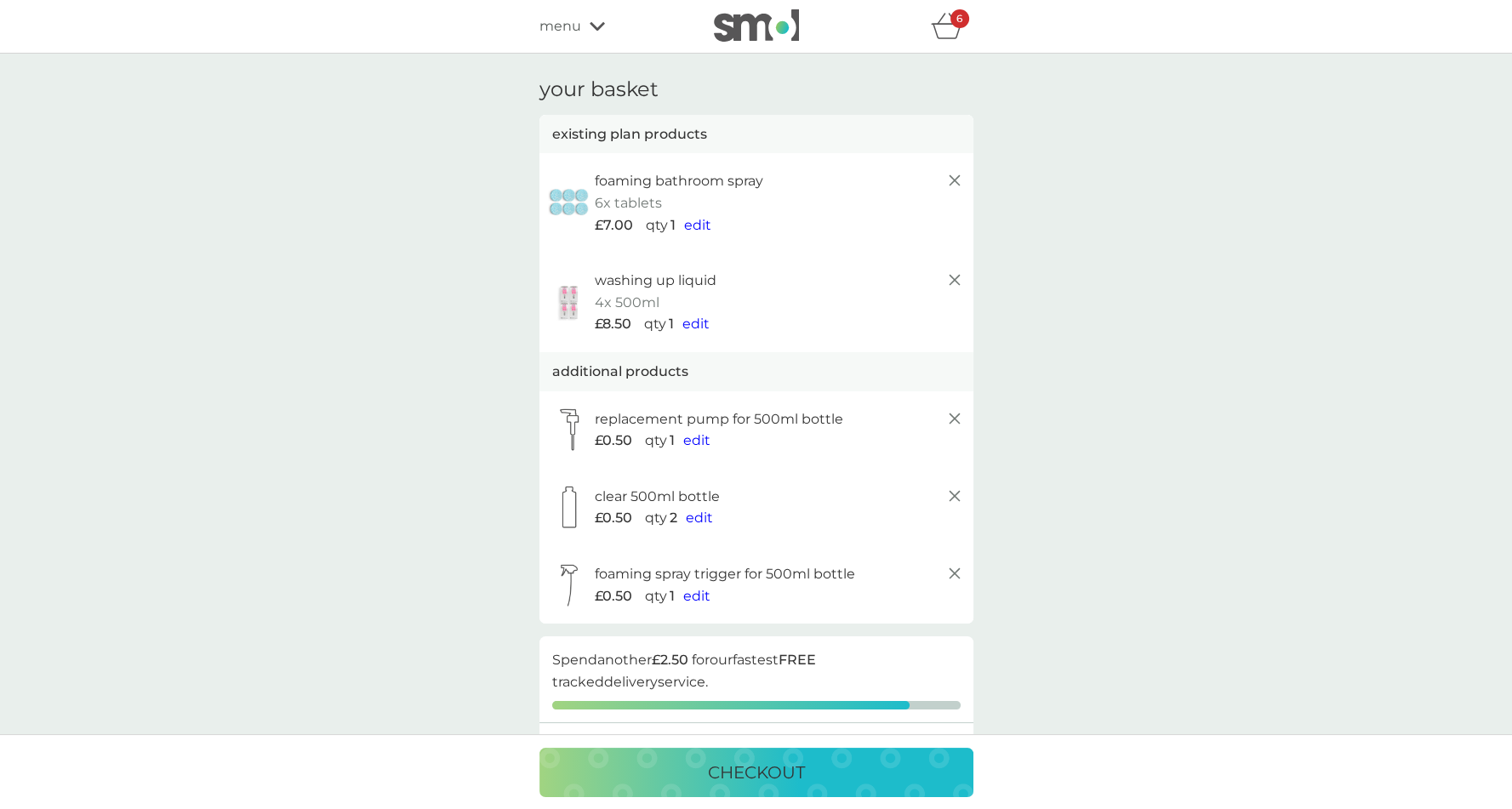
click at [589, 26] on icon at bounding box center [597, 26] width 15 height 11
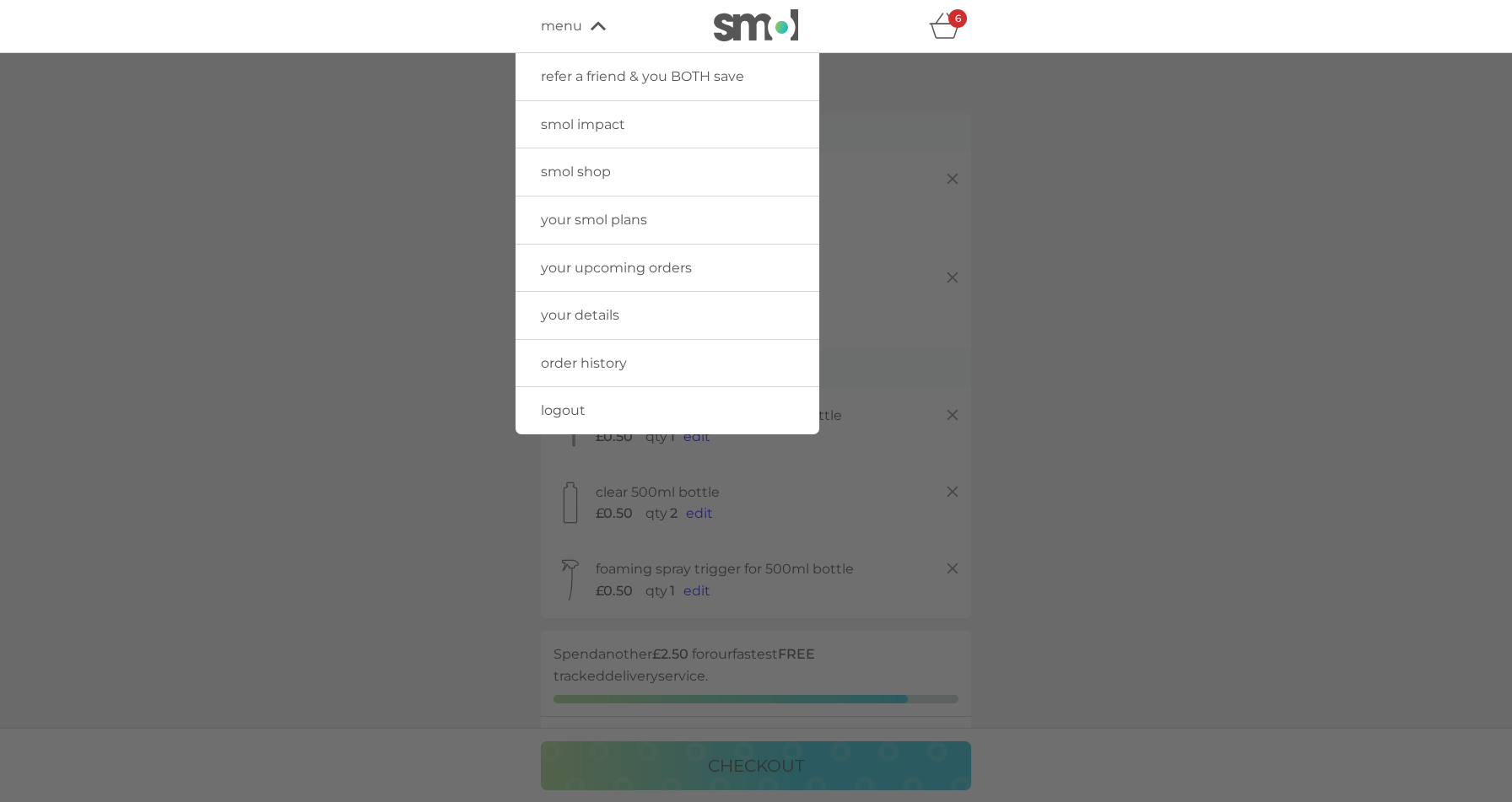
click at [637, 168] on link "smol shop" at bounding box center [668, 172] width 304 height 48
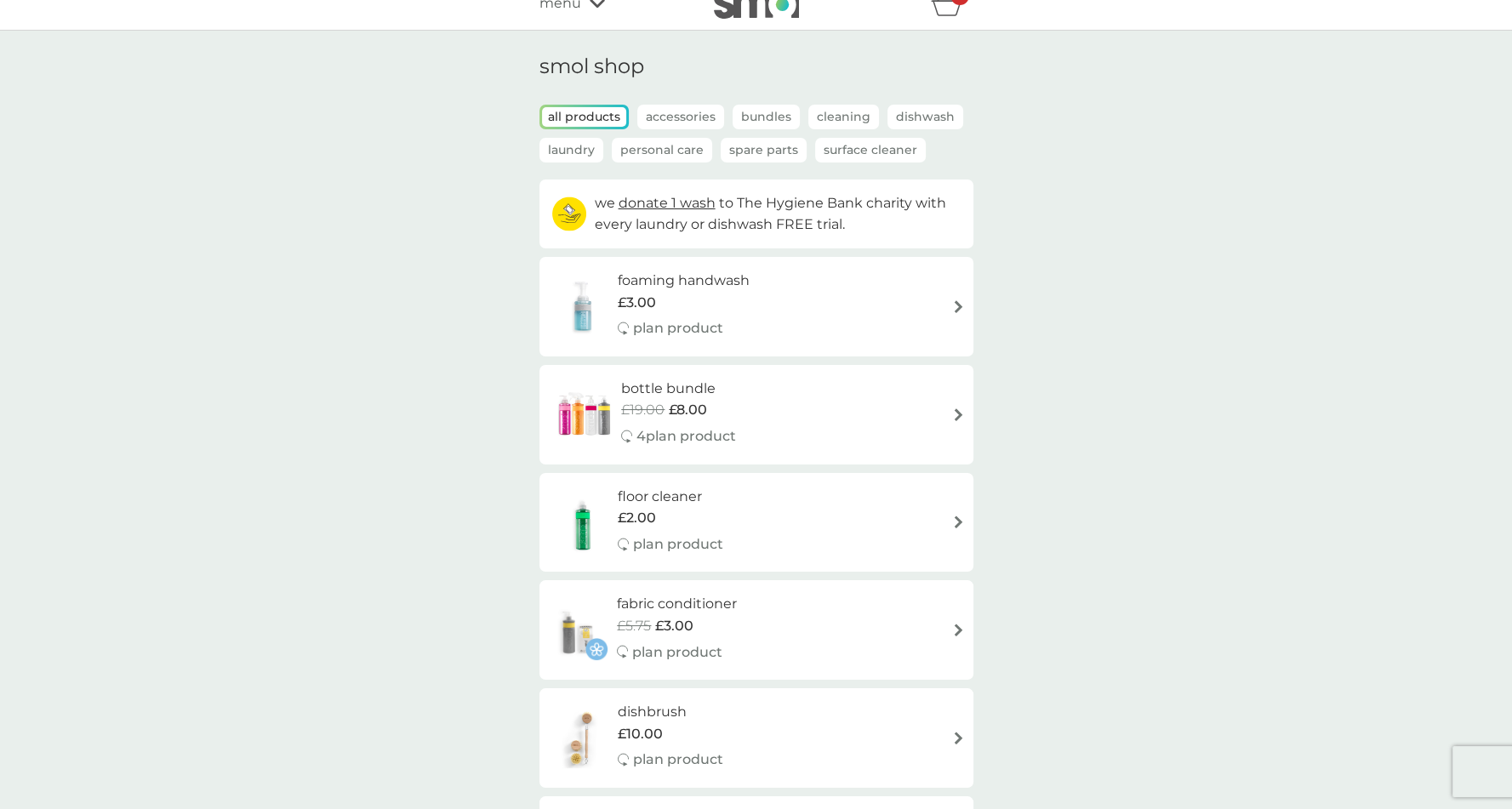
scroll to position [24, 0]
click at [820, 305] on div "foaming handwash £3.00 plan product" at bounding box center [756, 306] width 417 height 74
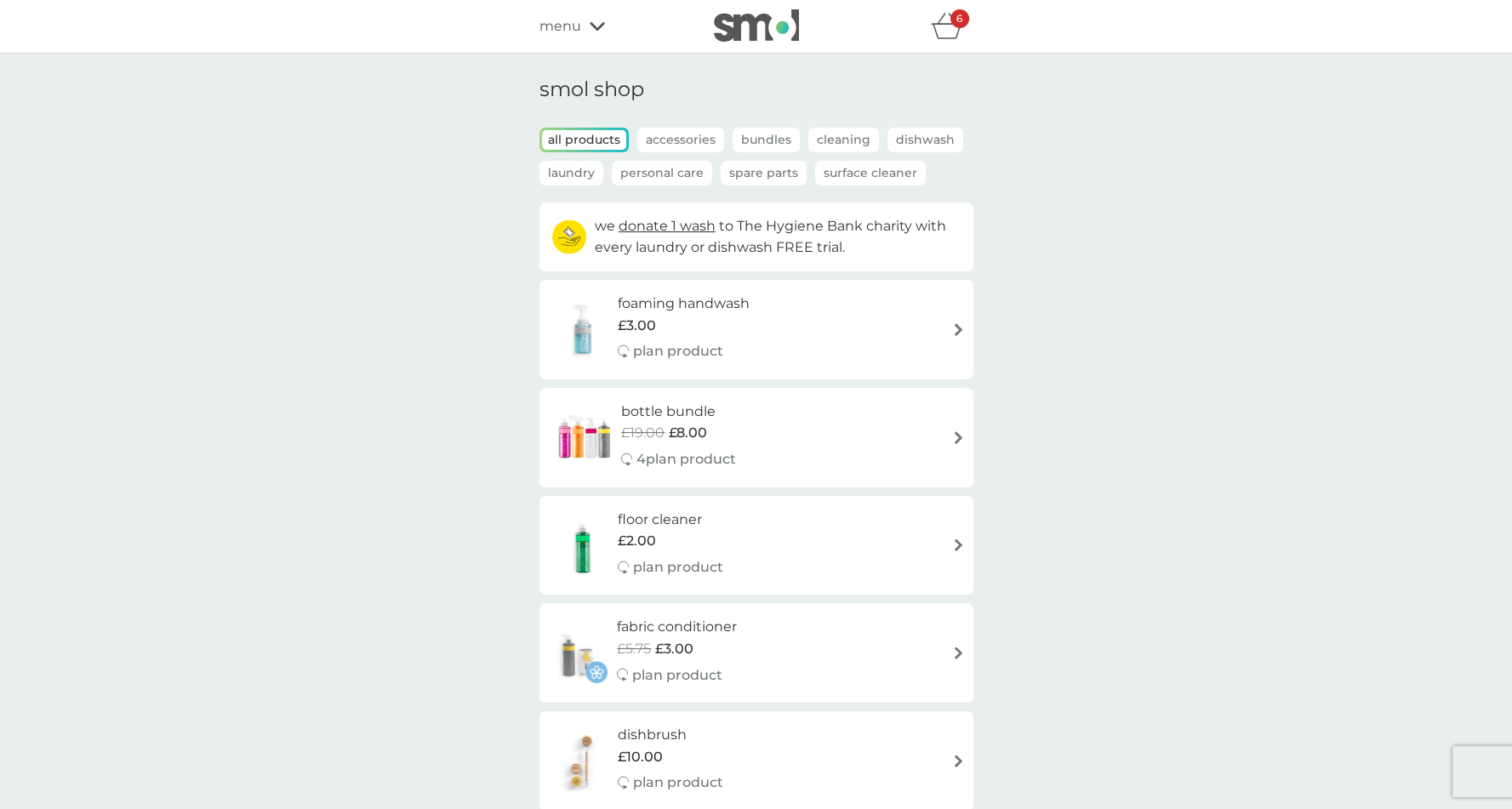
select select "119"
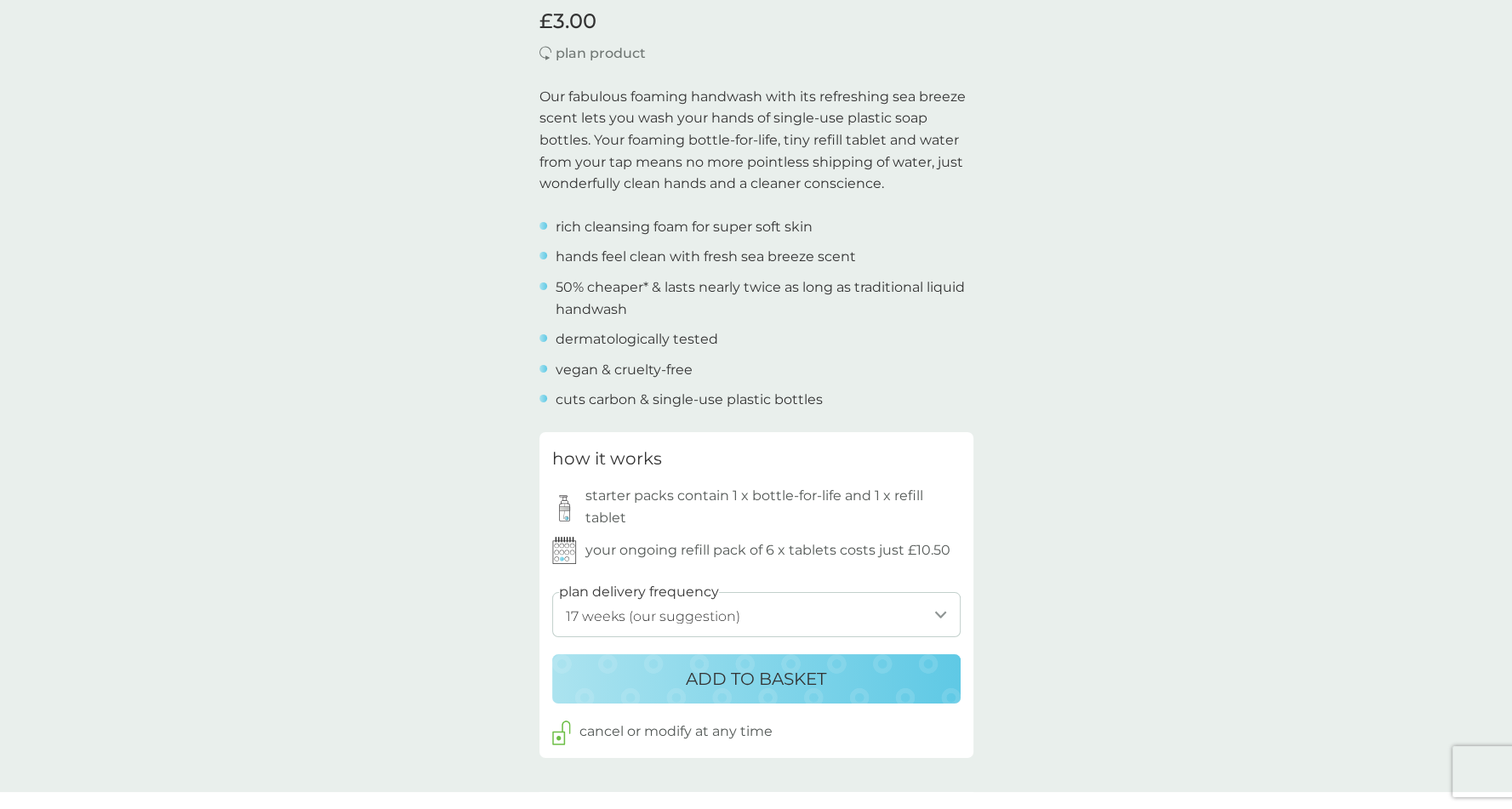
scroll to position [497, 0]
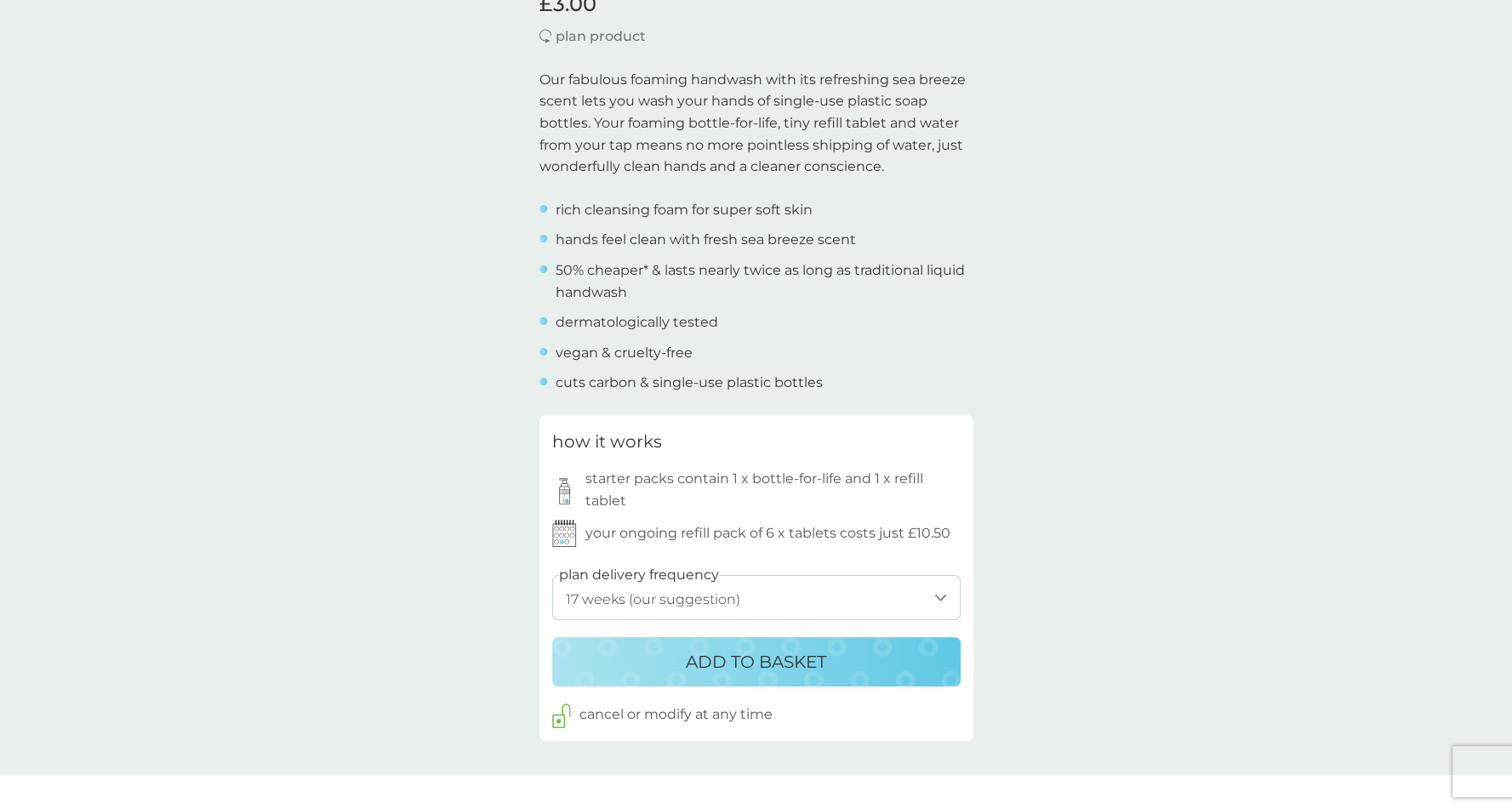
click at [779, 665] on p "ADD TO BASKET" at bounding box center [756, 662] width 141 height 27
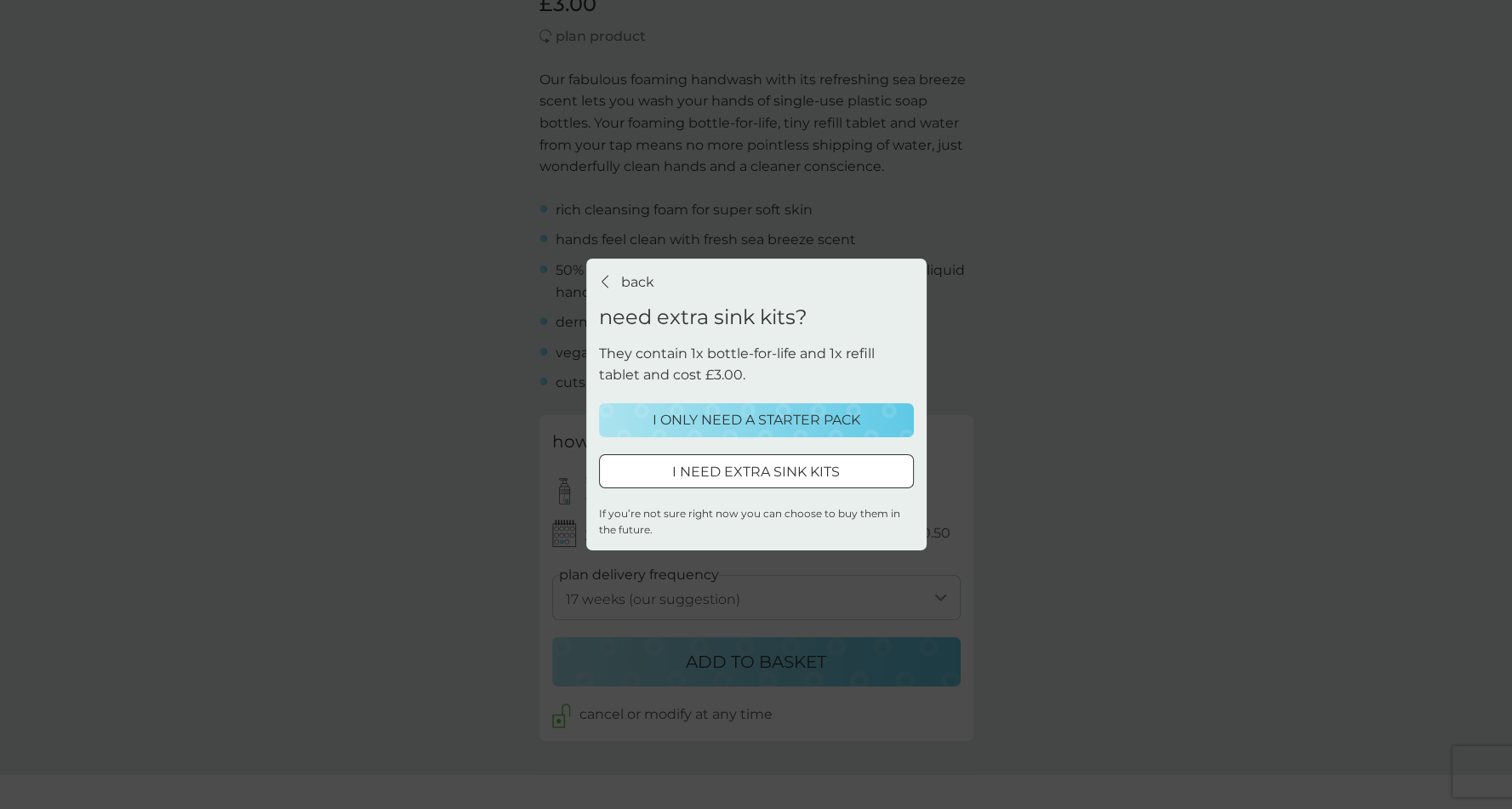
click at [752, 486] on button "I NEED EXTRA SINK KITS" at bounding box center [756, 472] width 315 height 35
select select "119"
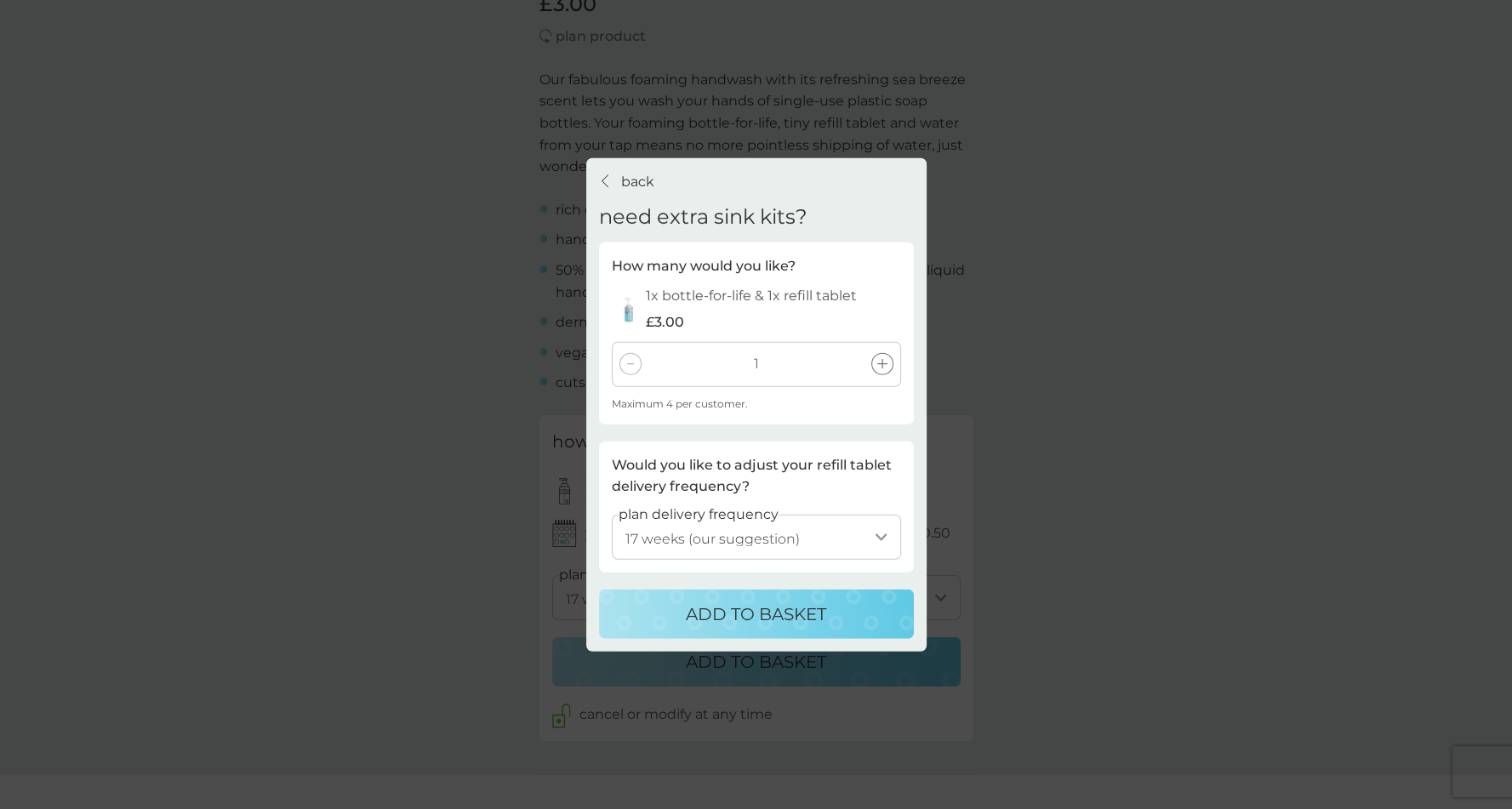
click at [882, 367] on icon at bounding box center [882, 364] width 11 height 11
click at [622, 368] on div at bounding box center [630, 364] width 22 height 22
click at [746, 633] on button "ADD TO BASKET" at bounding box center [756, 614] width 315 height 50
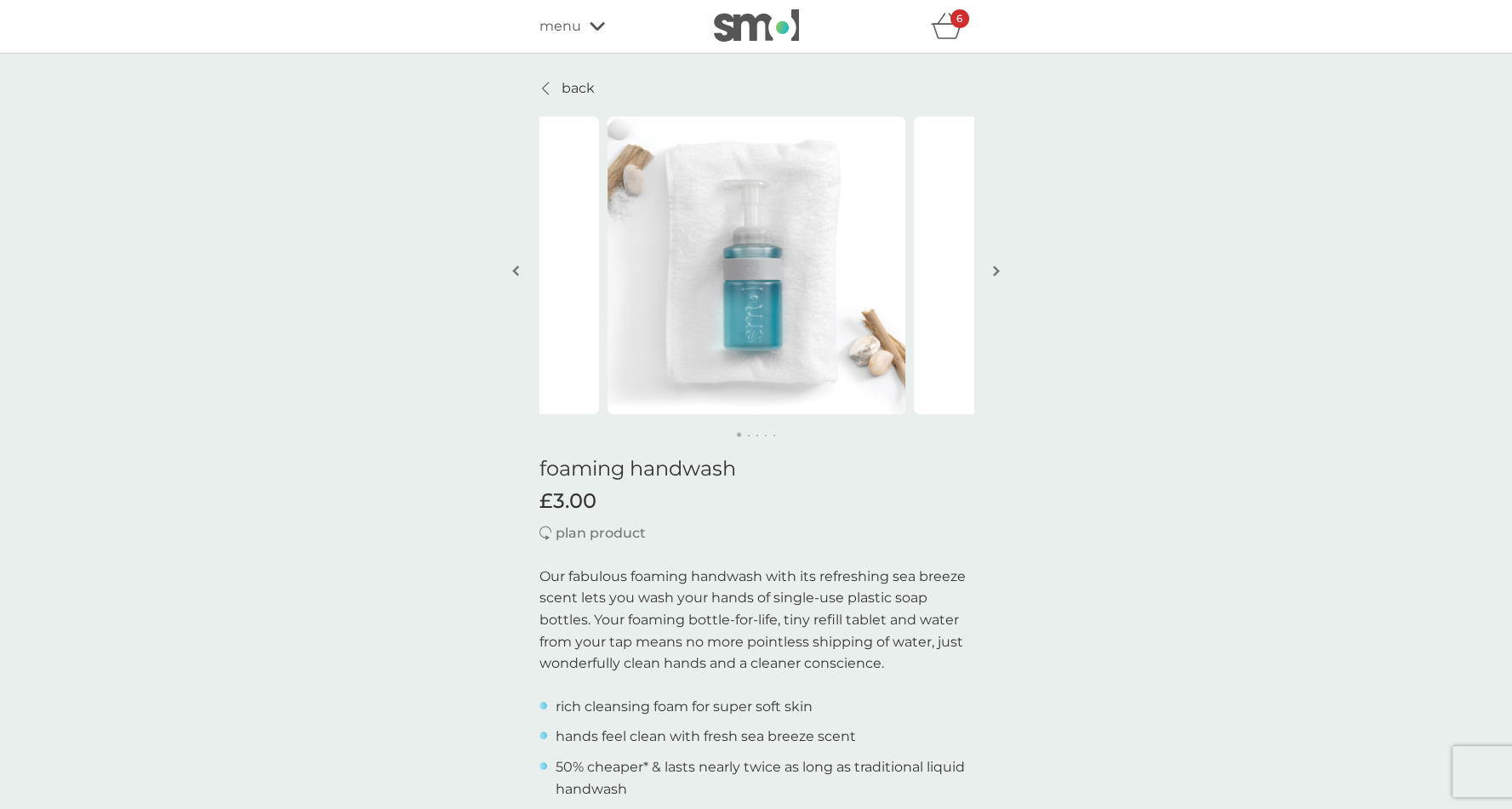
scroll to position [505, 0]
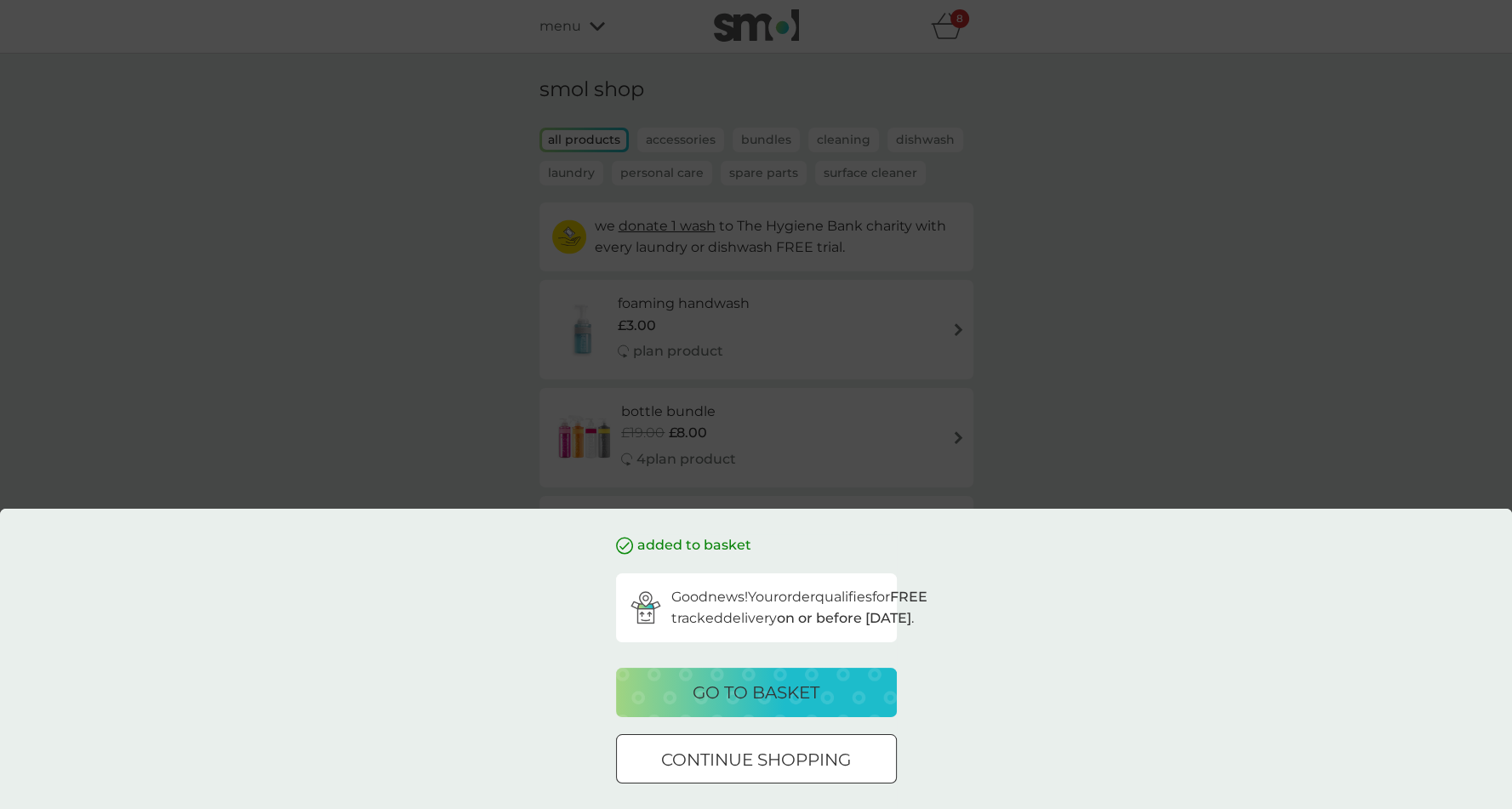
click at [730, 684] on p "go to basket" at bounding box center [756, 693] width 126 height 27
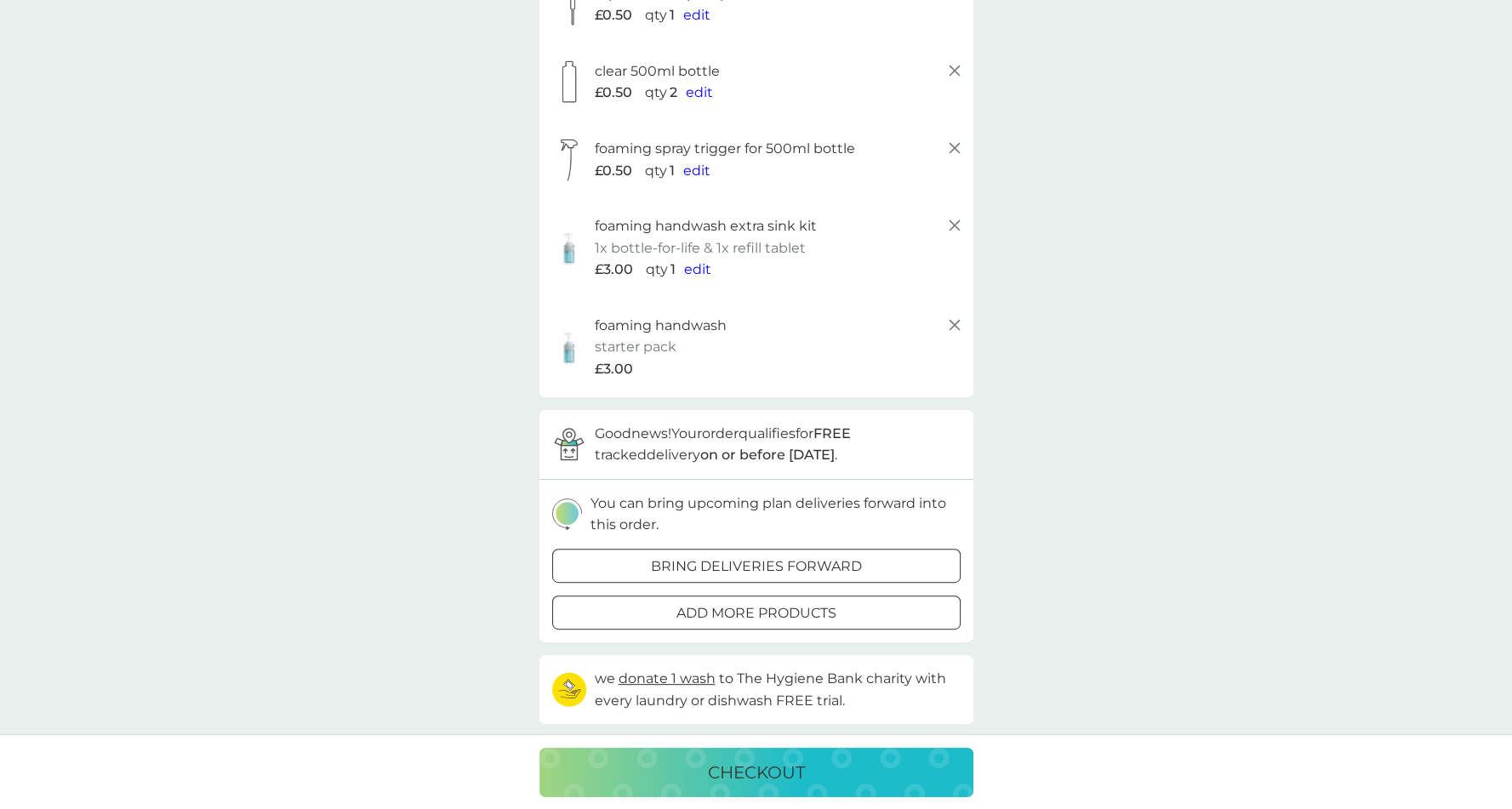
scroll to position [336, 0]
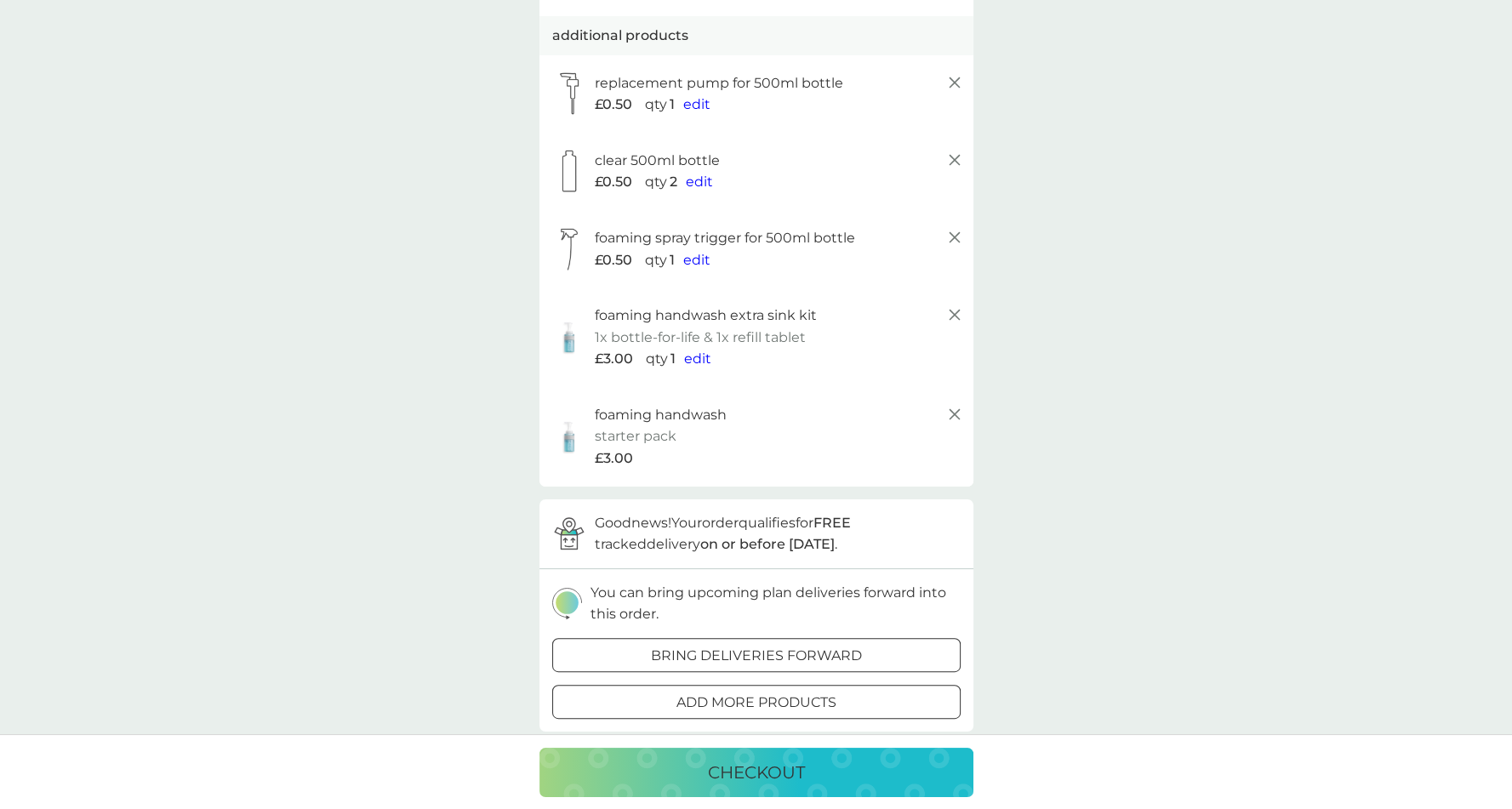
click at [953, 418] on icon at bounding box center [954, 414] width 20 height 20
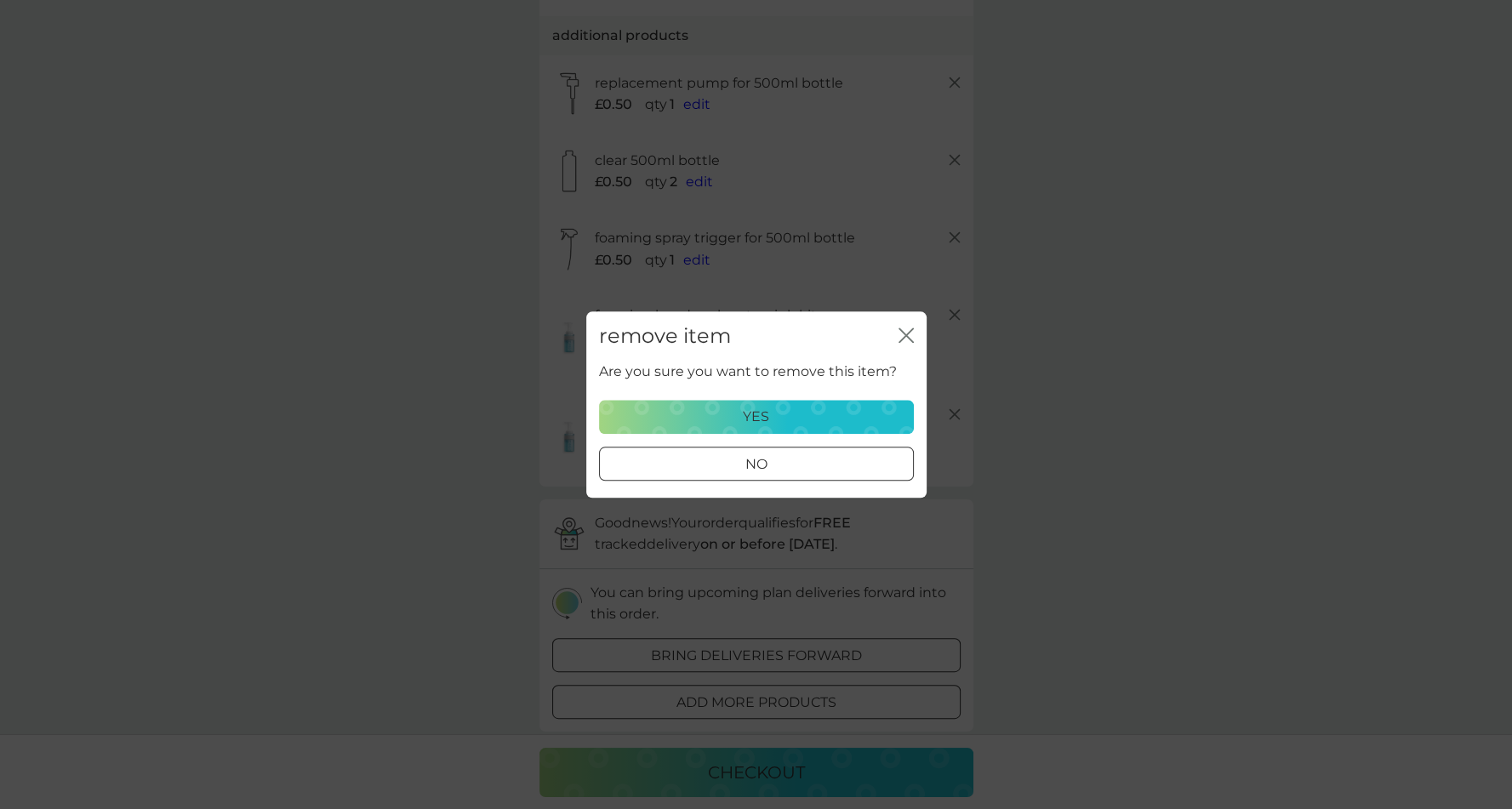
click at [908, 332] on icon "close" at bounding box center [909, 335] width 7 height 13
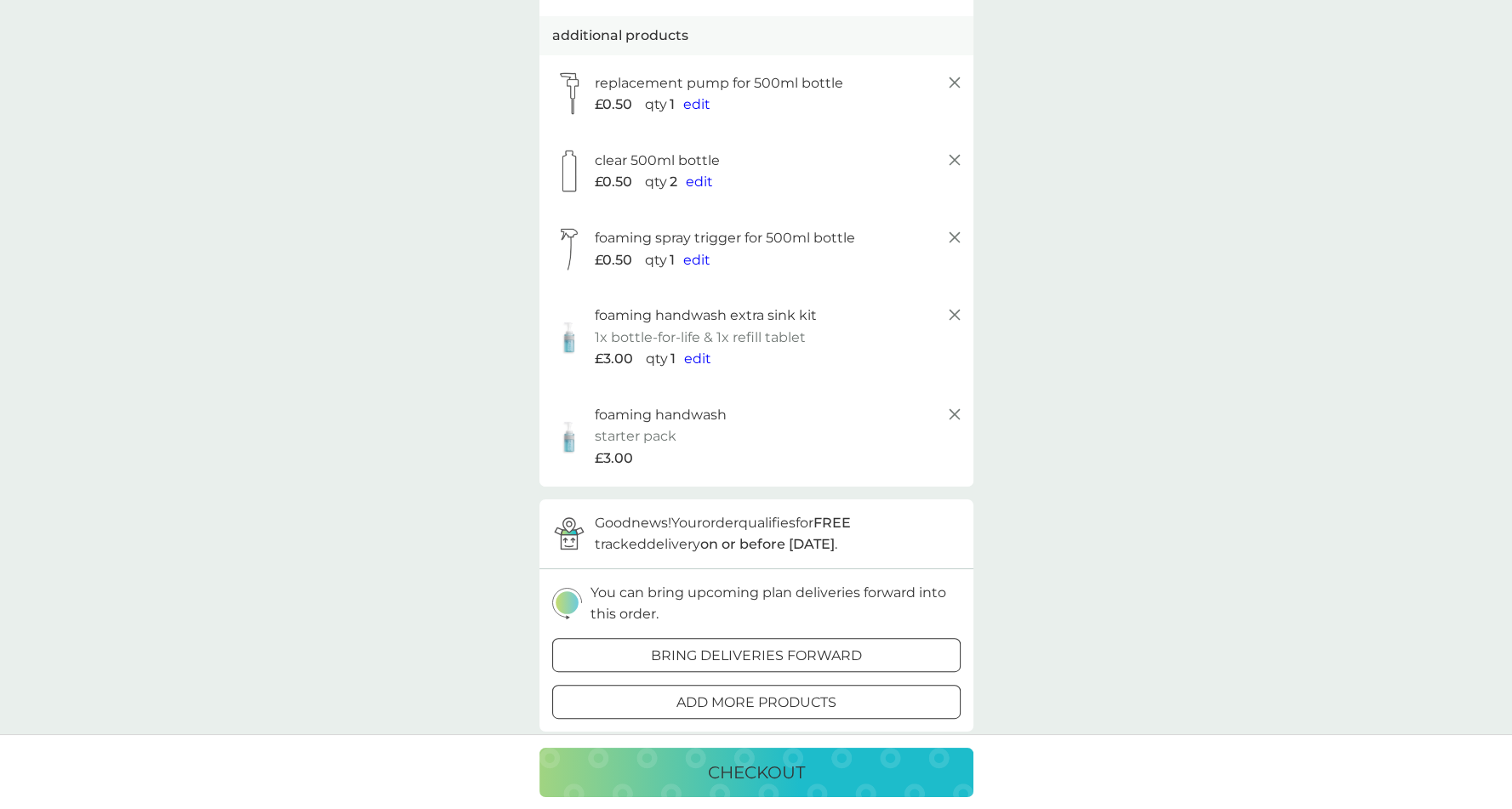
click at [951, 315] on icon at bounding box center [954, 314] width 20 height 20
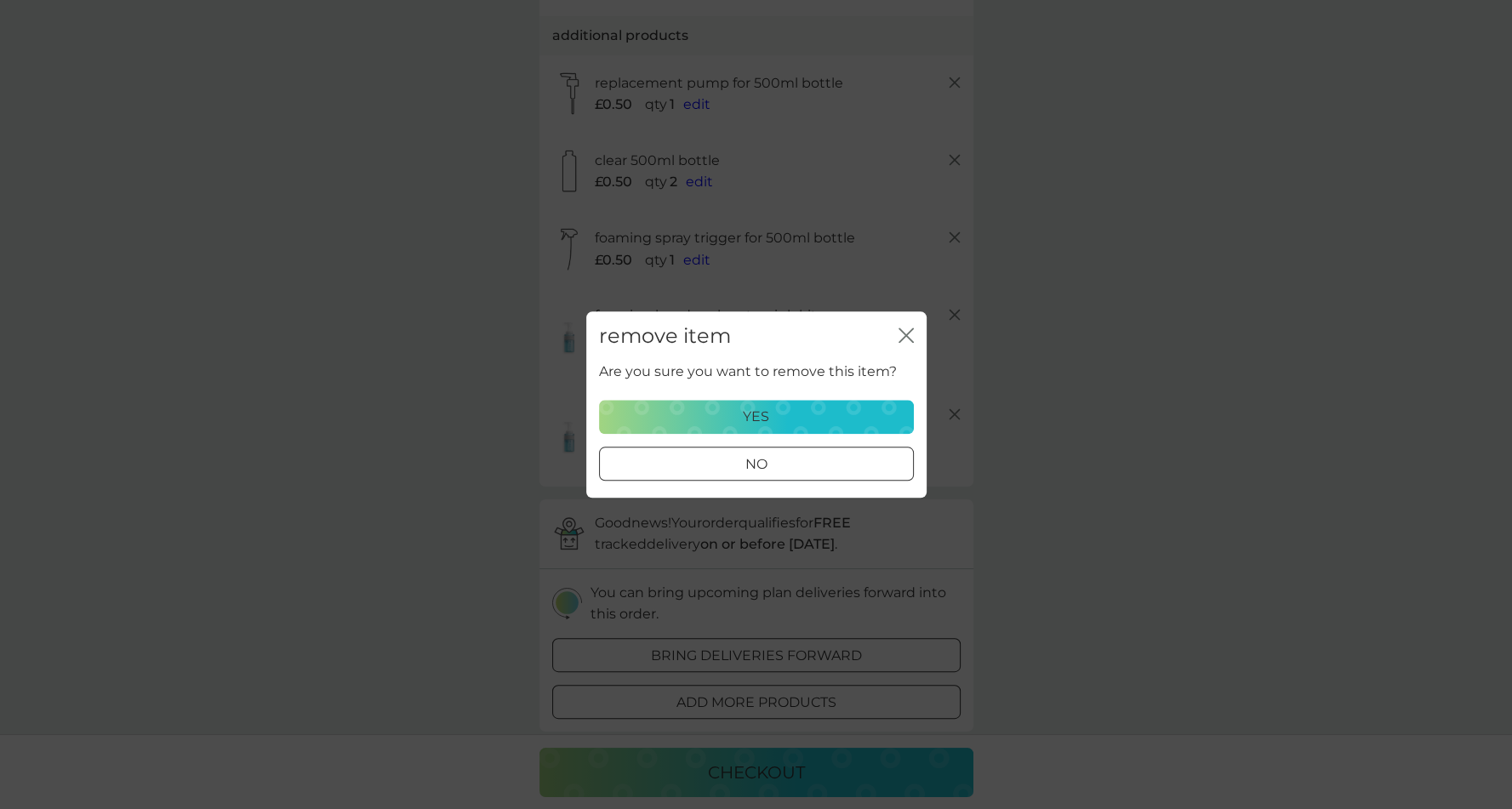
click at [790, 407] on div "yes" at bounding box center [756, 417] width 292 height 22
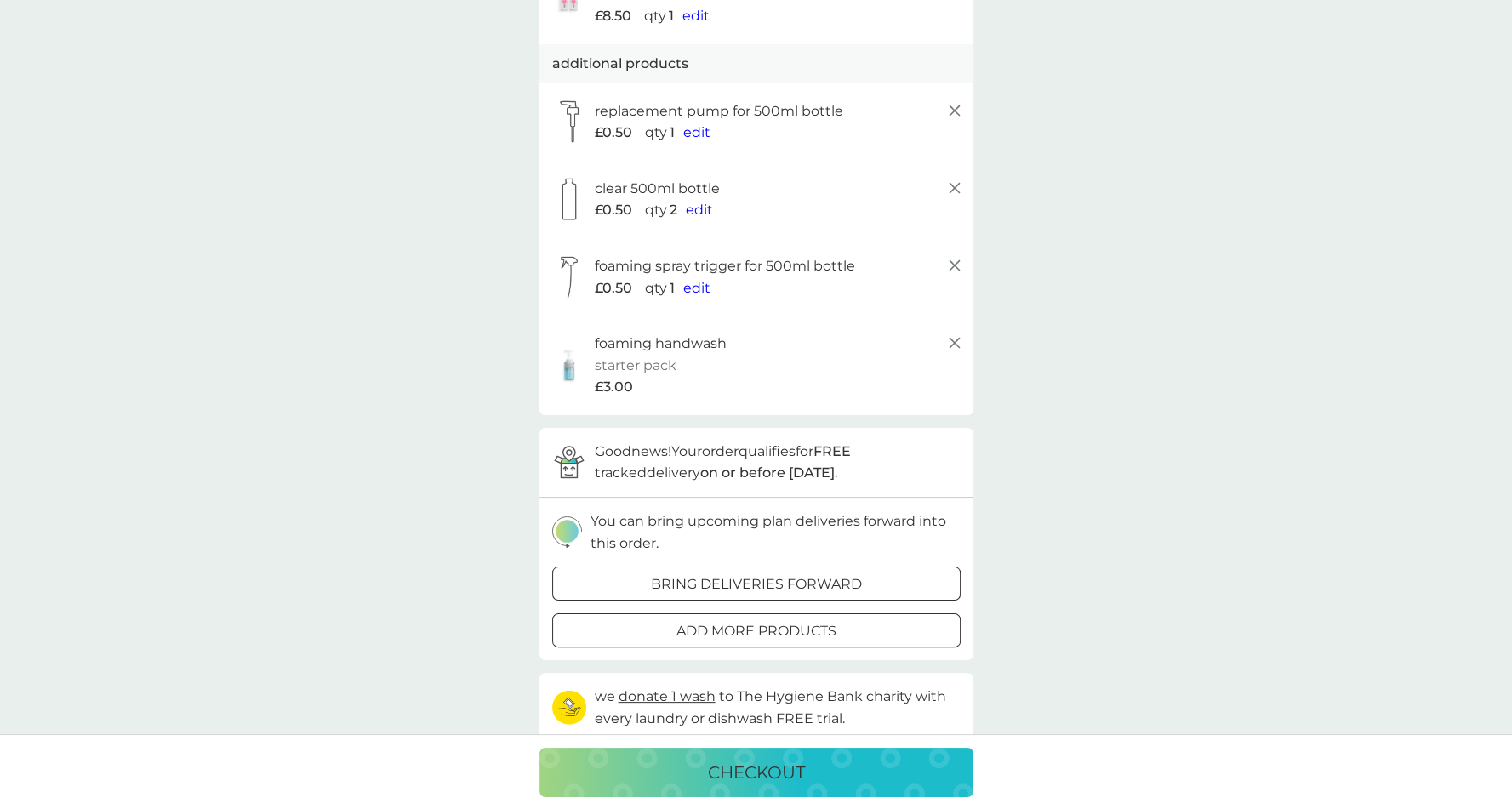
scroll to position [346, 0]
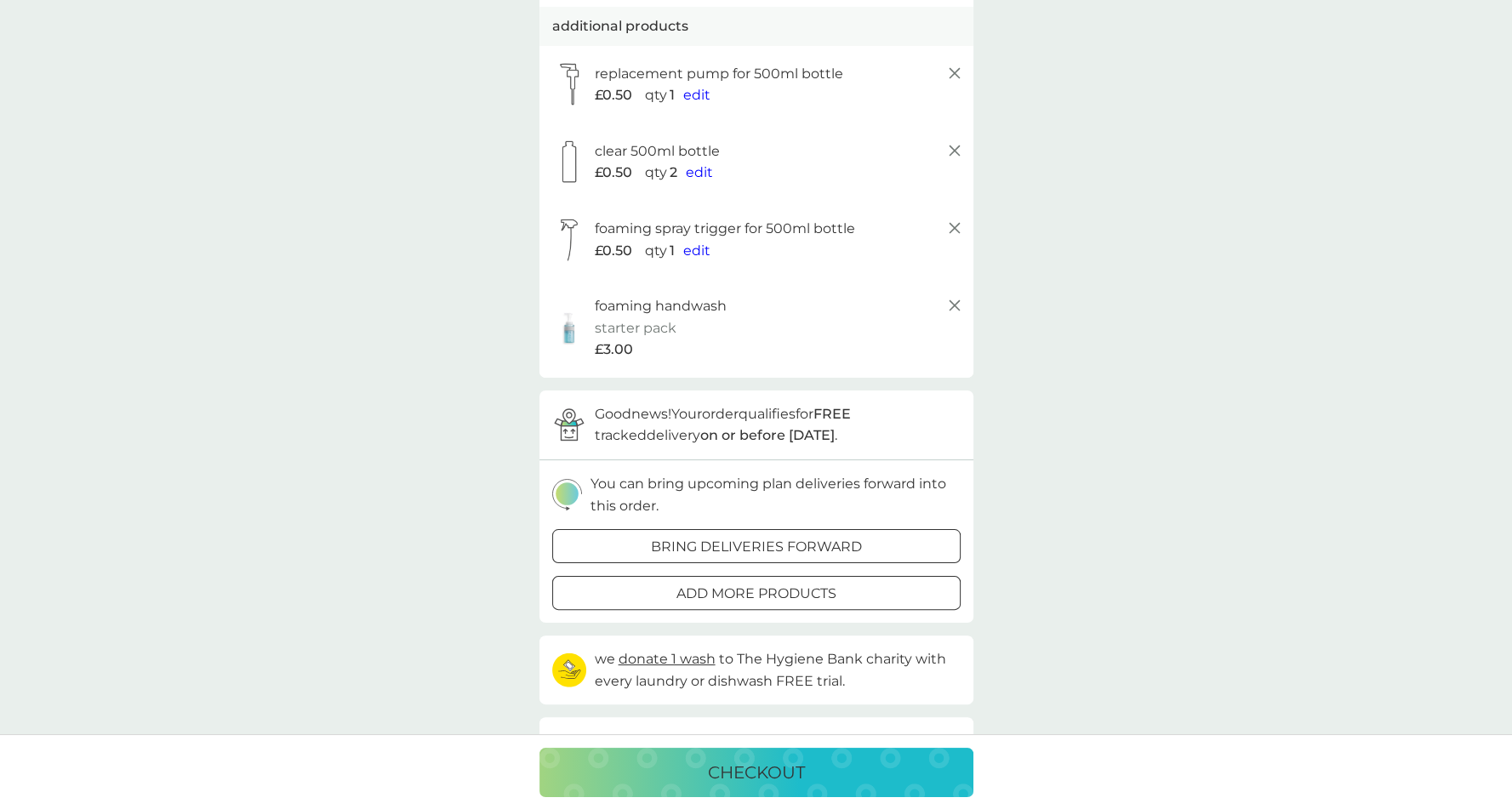
click at [786, 778] on p "checkout" at bounding box center [756, 773] width 97 height 27
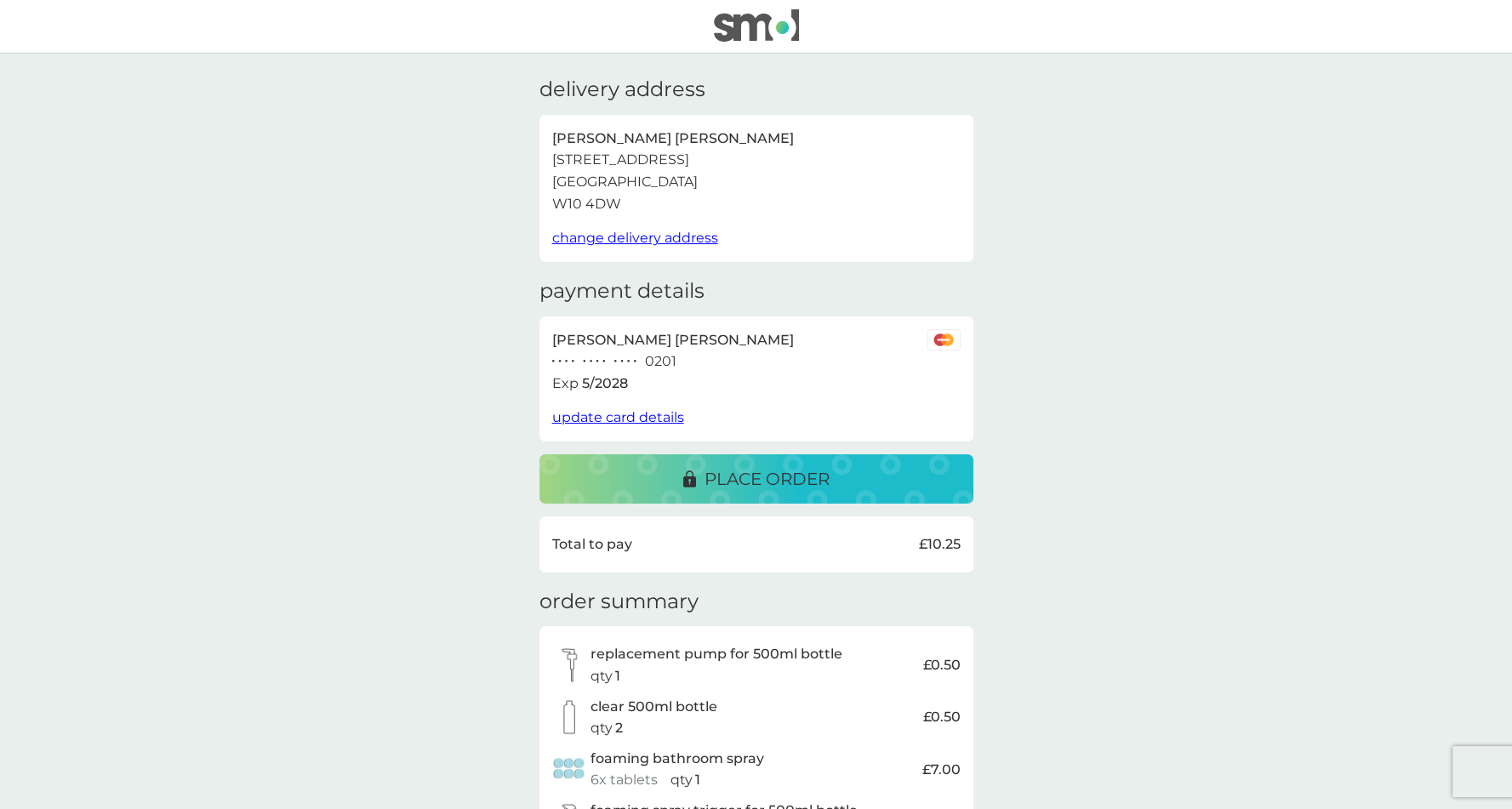
click at [757, 480] on p "place order" at bounding box center [767, 479] width 126 height 27
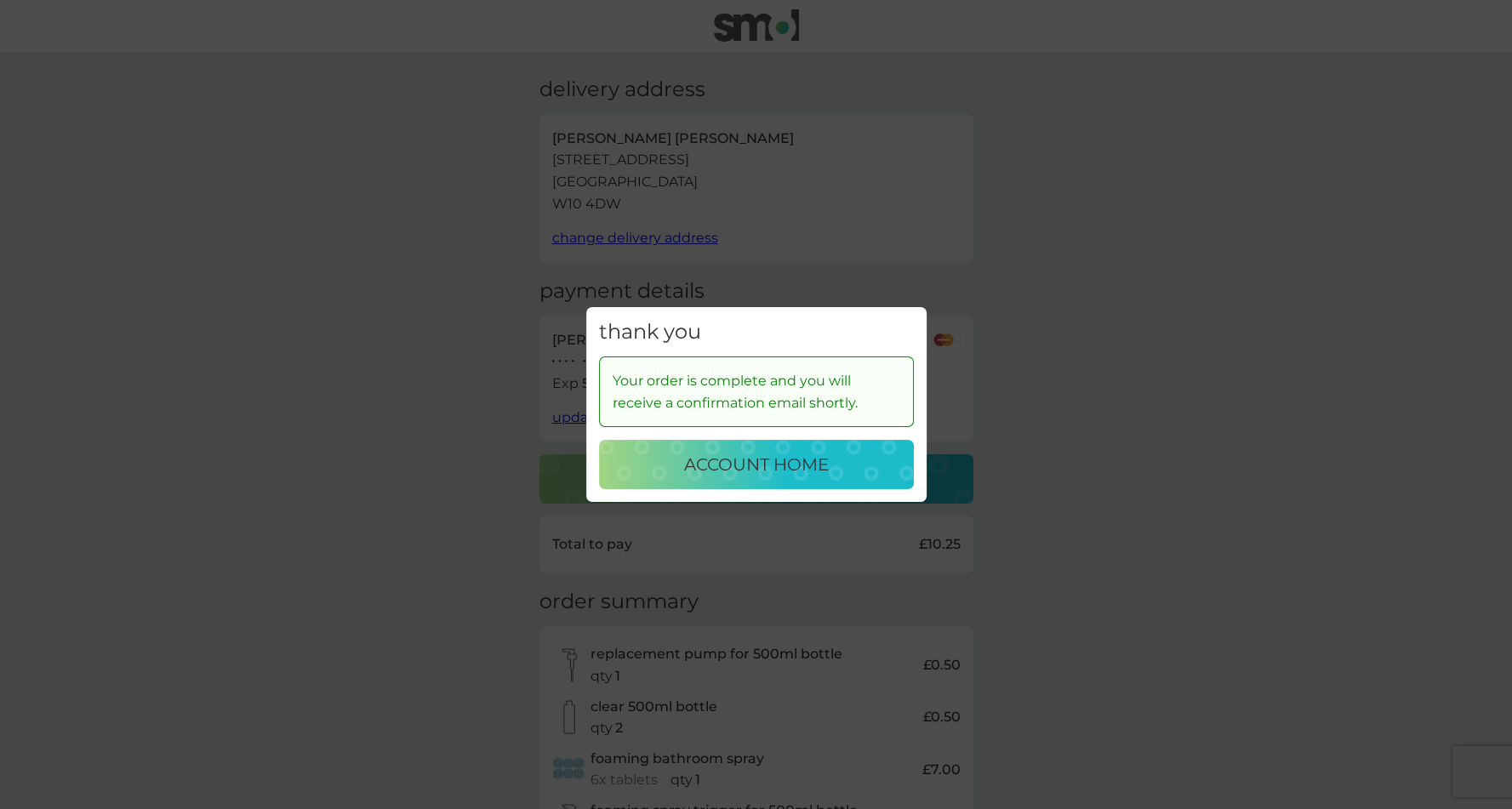
click at [796, 457] on p "account home" at bounding box center [756, 465] width 145 height 27
